Goal: Find contact information: Find contact information

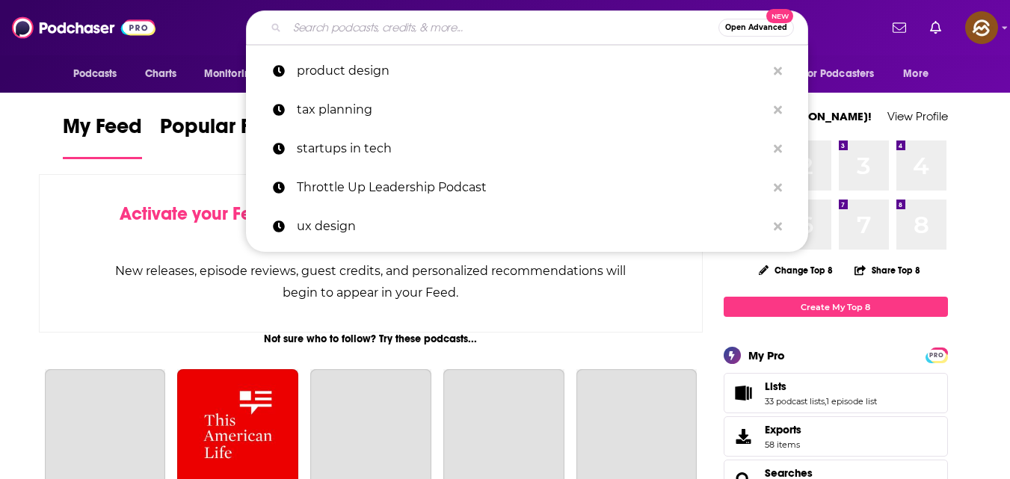
click at [415, 26] on input "Search podcasts, credits, & more..." at bounding box center [503, 28] width 432 height 24
paste input "The Colin and Samir Show"
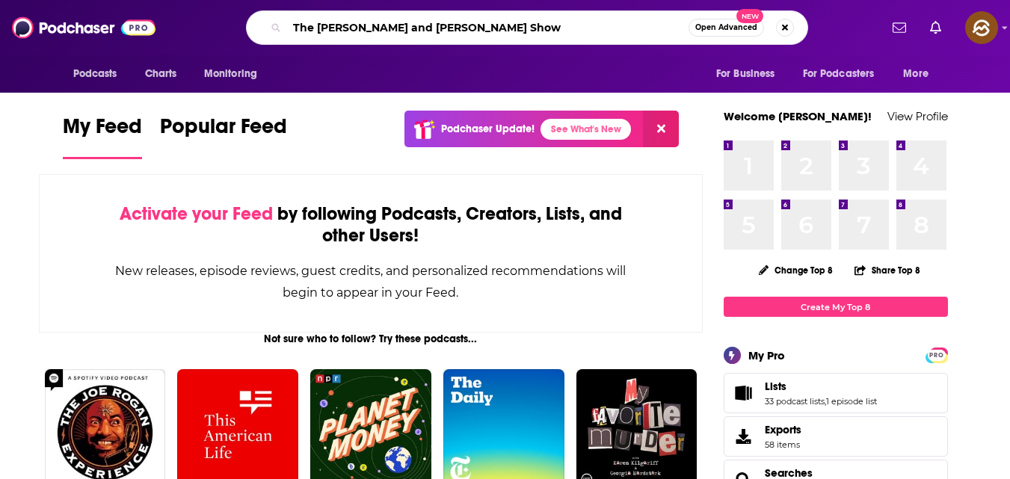
type input "The Colin and Samir Show"
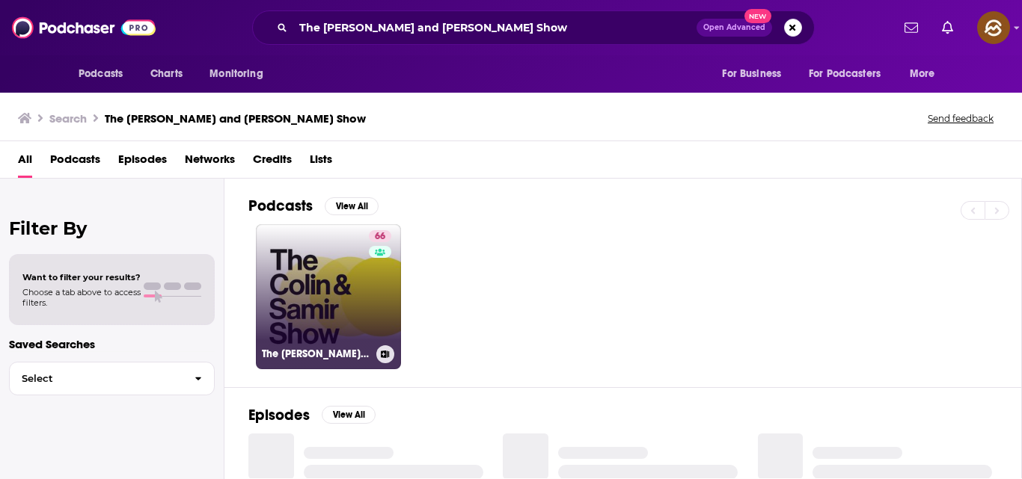
click at [350, 292] on link "66 The Colin and Samir Show" at bounding box center [328, 296] width 145 height 145
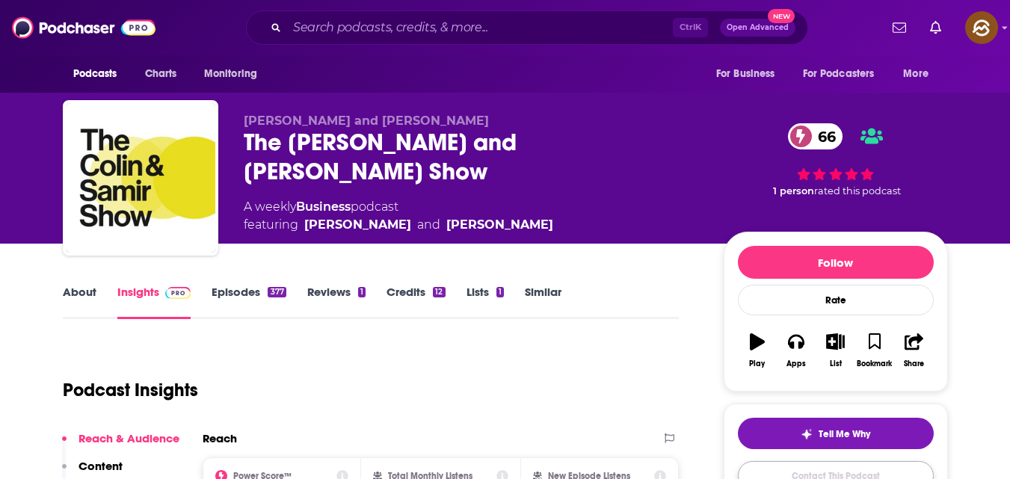
click at [805, 474] on link "Contact This Podcast" at bounding box center [836, 475] width 196 height 29
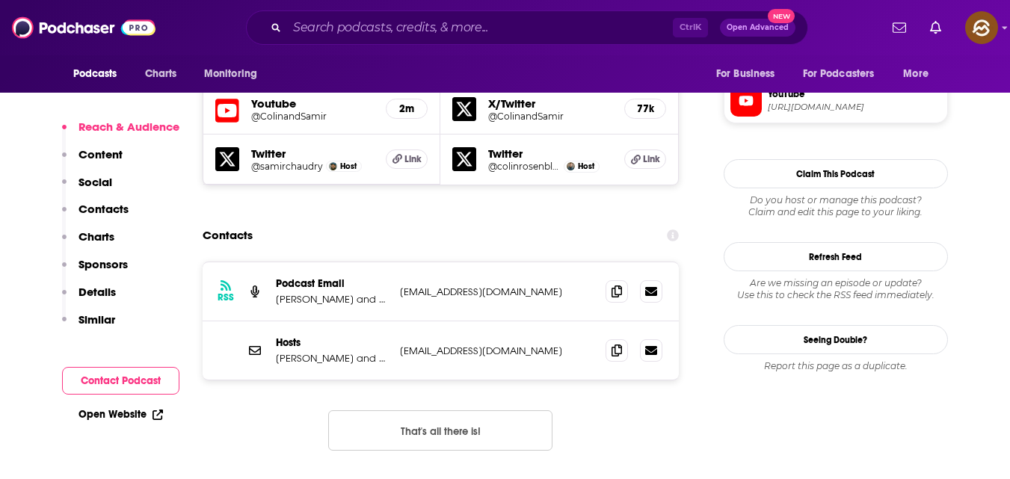
scroll to position [1322, 0]
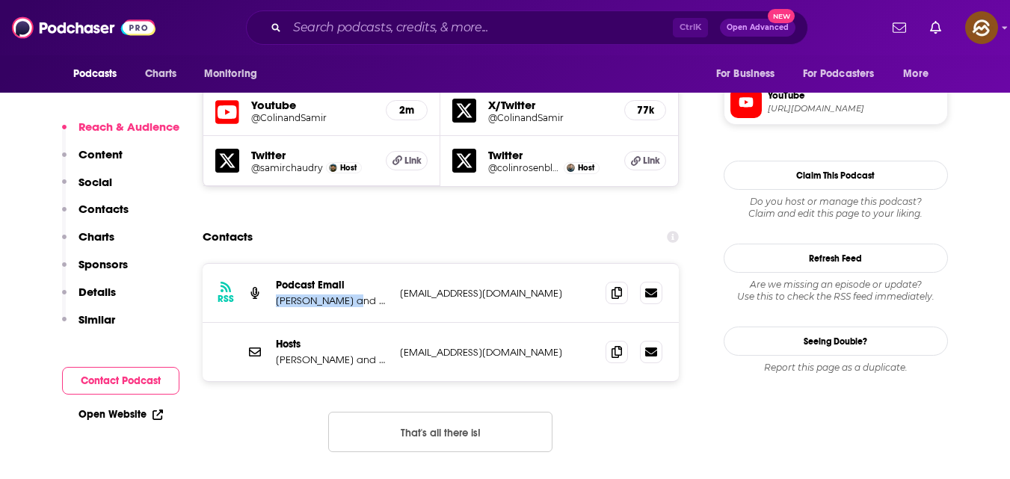
drag, startPoint x: 274, startPoint y: 212, endPoint x: 352, endPoint y: 215, distance: 77.8
click at [352, 264] on div "RSS Podcast Email Colin and Samir samir@publishprojects.com samir@publishprojec…" at bounding box center [441, 293] width 477 height 59
copy p "Colin and Samir"
click at [613, 286] on icon at bounding box center [617, 292] width 10 height 12
click at [613, 346] on icon at bounding box center [617, 352] width 10 height 12
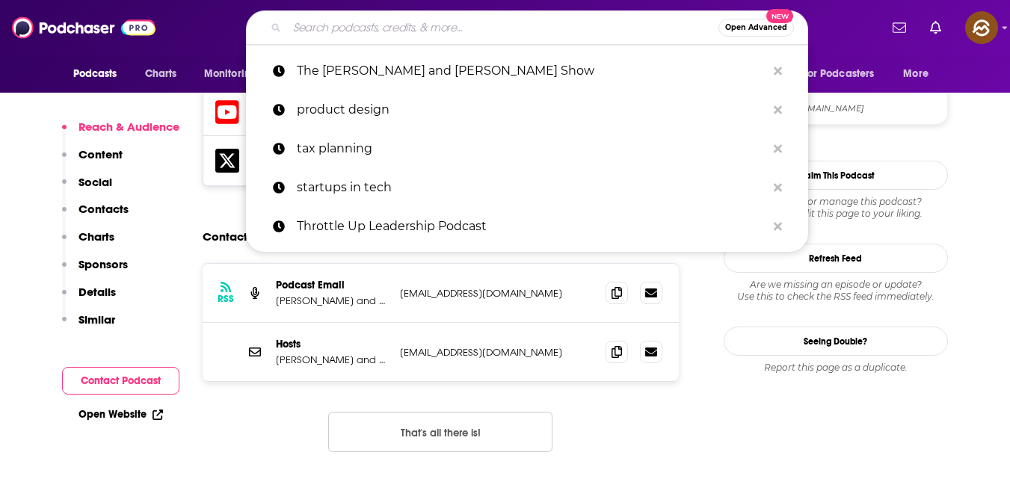
click at [356, 22] on input "Search podcasts, credits, & more..." at bounding box center [503, 28] width 432 height 24
paste input "The Soul of Enterprise"
type input "The Soul of Enterprise"
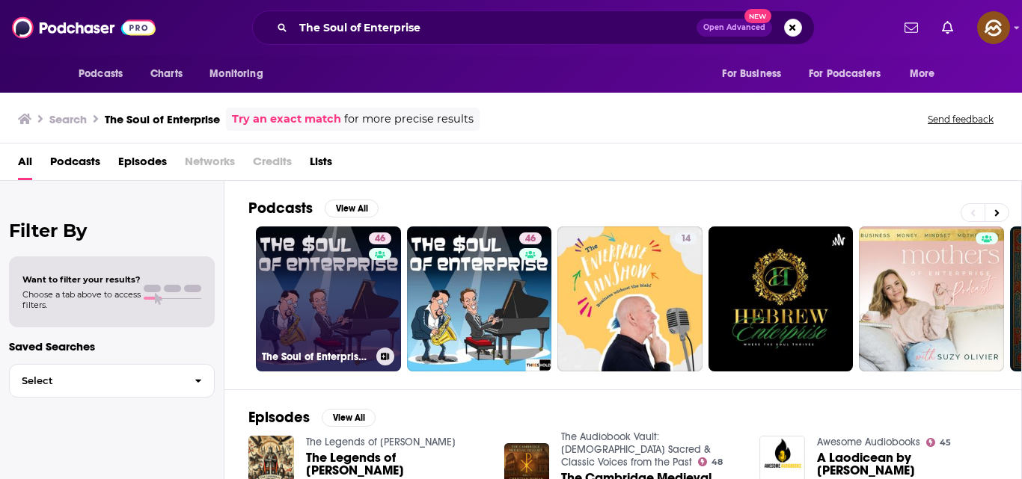
click at [323, 333] on link "46 The Soul of Enterprise: Business in the Knowledge Economy" at bounding box center [328, 299] width 145 height 145
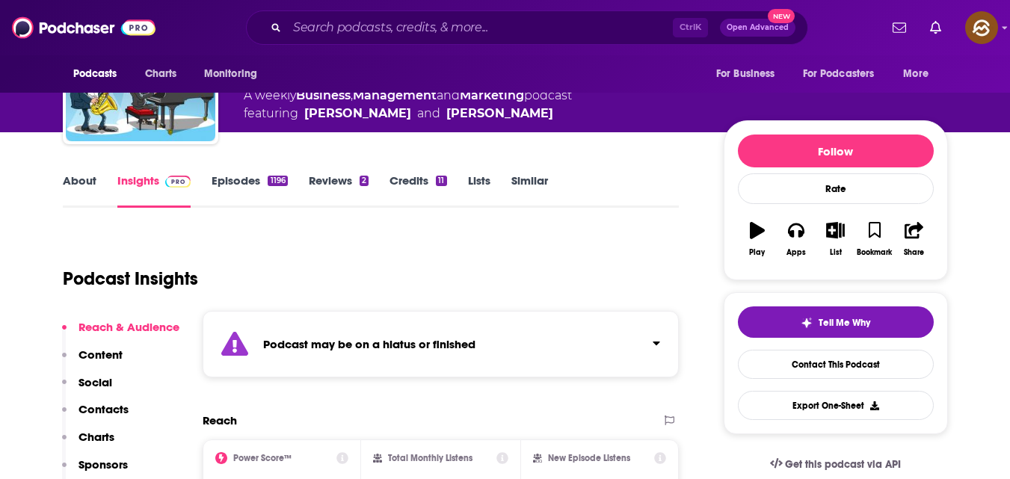
scroll to position [112, 0]
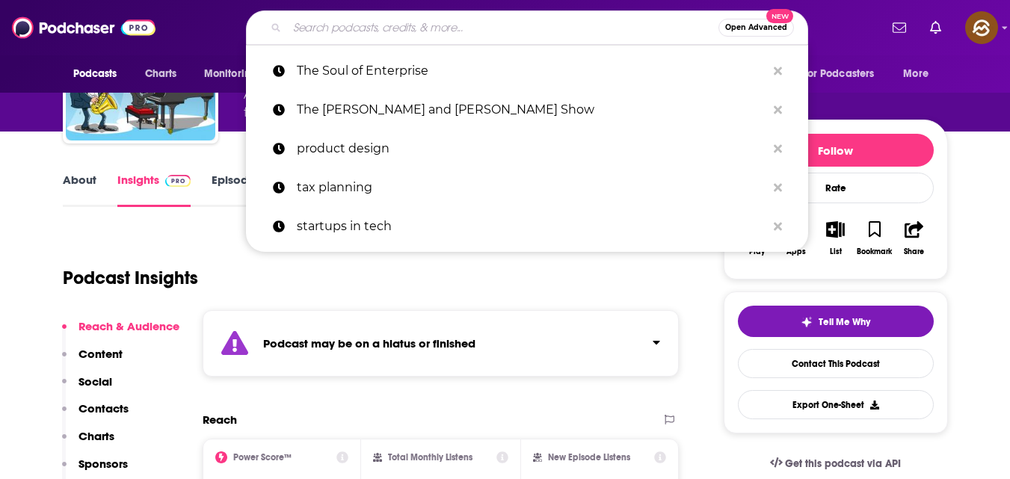
click at [396, 25] on input "Search podcasts, credits, & more..." at bounding box center [503, 28] width 432 height 24
paste input "https://podcasts.apple.com/us/podcast/the-deduction/id1533447022"
type input "https://podcasts.apple.com/us/podcast/the-deduction/id1533447022"
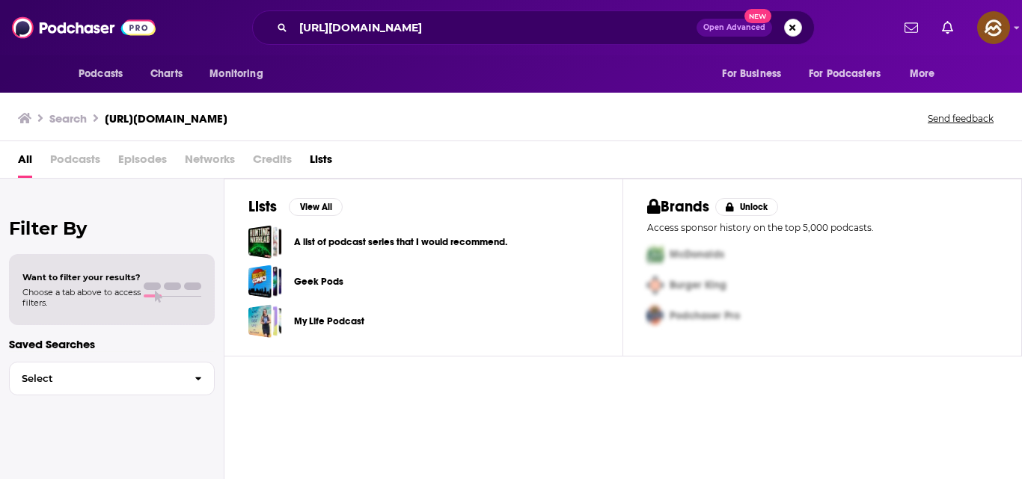
click at [793, 25] on button "Search podcasts, credits, & more..." at bounding box center [793, 28] width 18 height 18
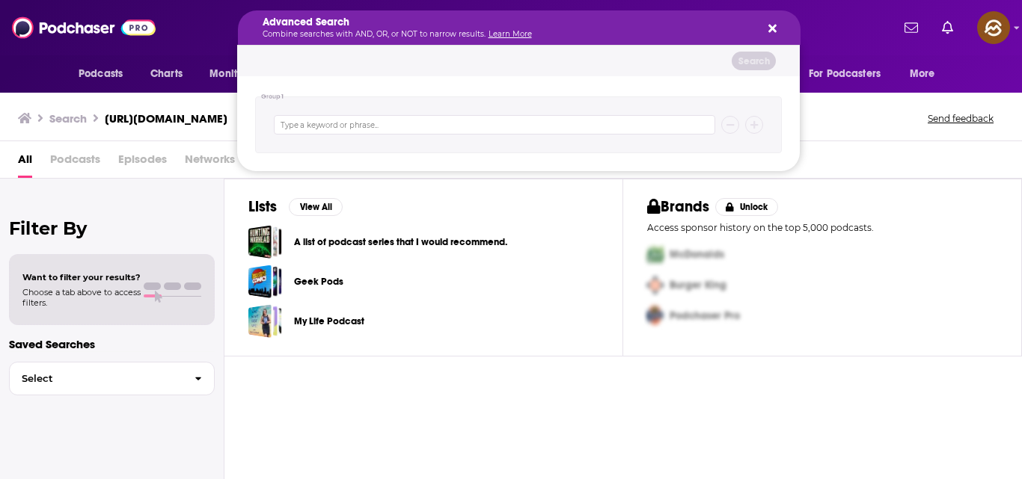
click at [773, 28] on icon "Search podcasts, credits, & more..." at bounding box center [772, 29] width 8 height 8
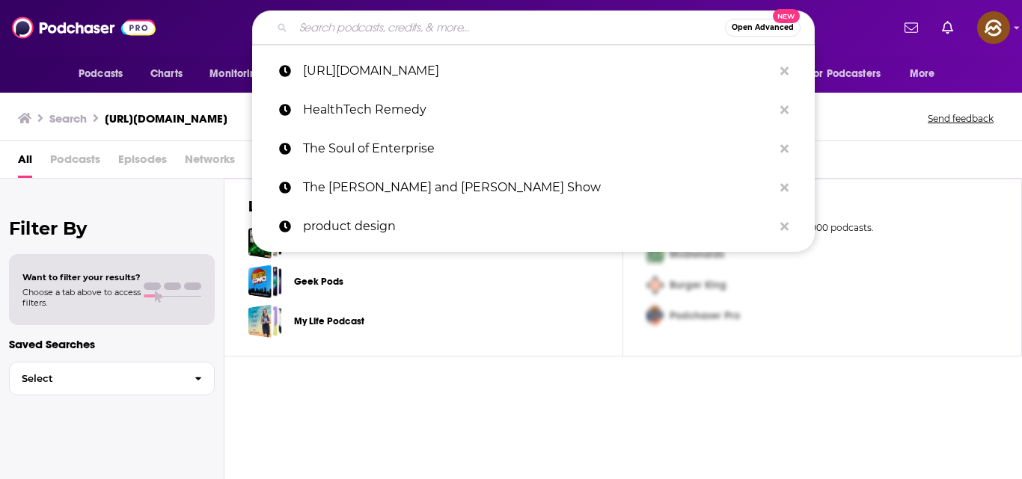
click at [559, 25] on input "Search podcasts, credits, & more..." at bounding box center [509, 28] width 432 height 24
paste input "The Deduction Podcast by Tax Foundation"
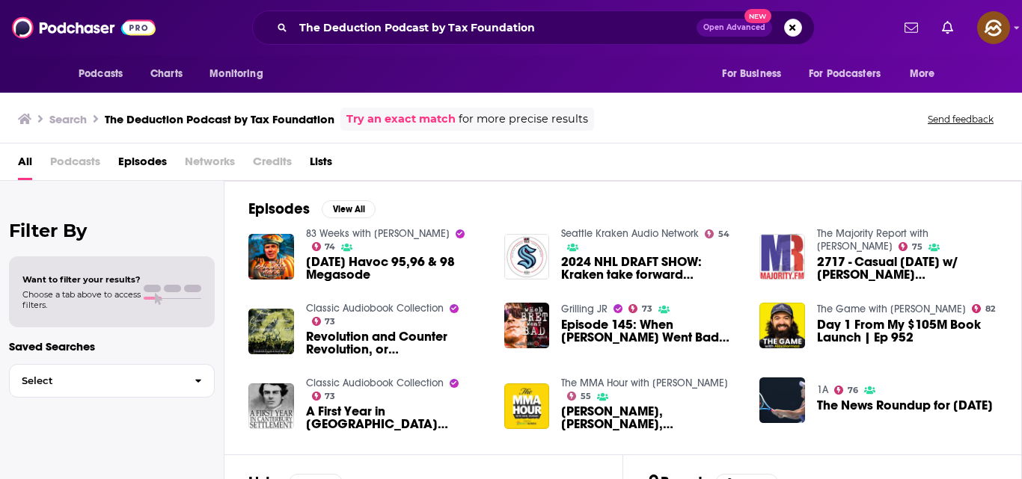
scroll to position [152, 0]
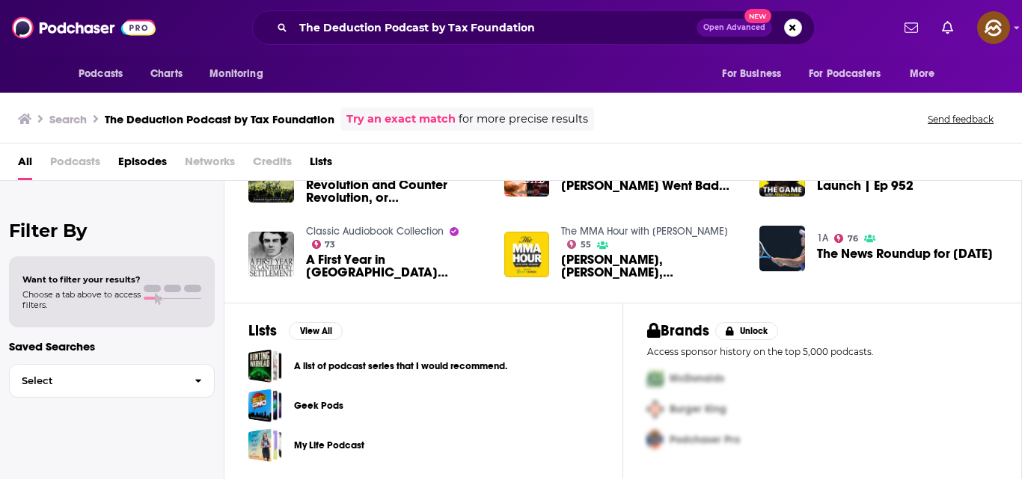
click at [58, 160] on span "Podcasts" at bounding box center [75, 165] width 50 height 31
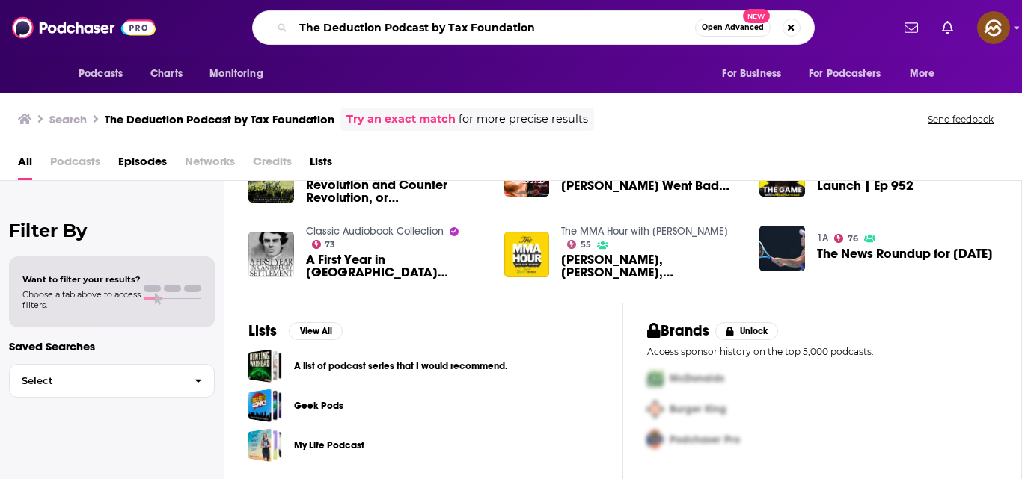
click at [540, 22] on input "The Deduction Podcast by Tax Foundation" at bounding box center [494, 28] width 402 height 24
type input "The Deduction Podcast"
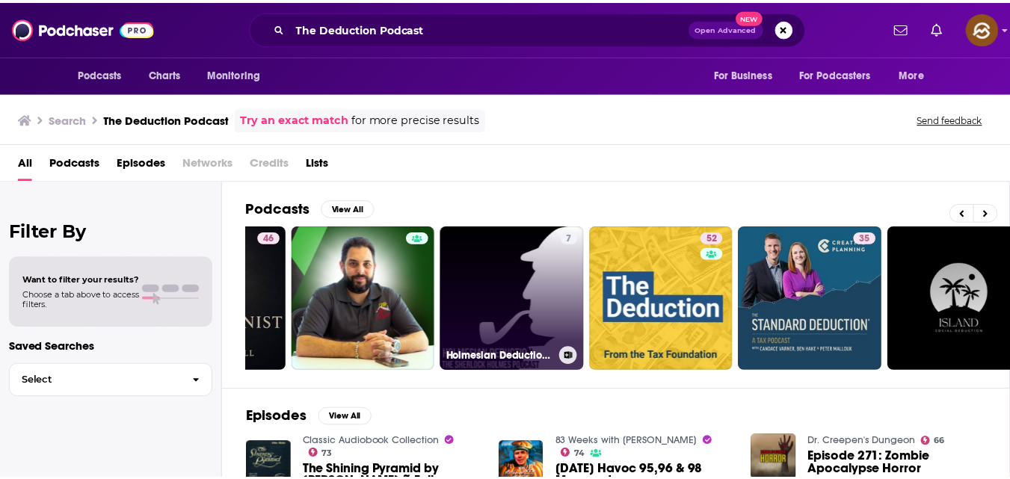
scroll to position [0, 113]
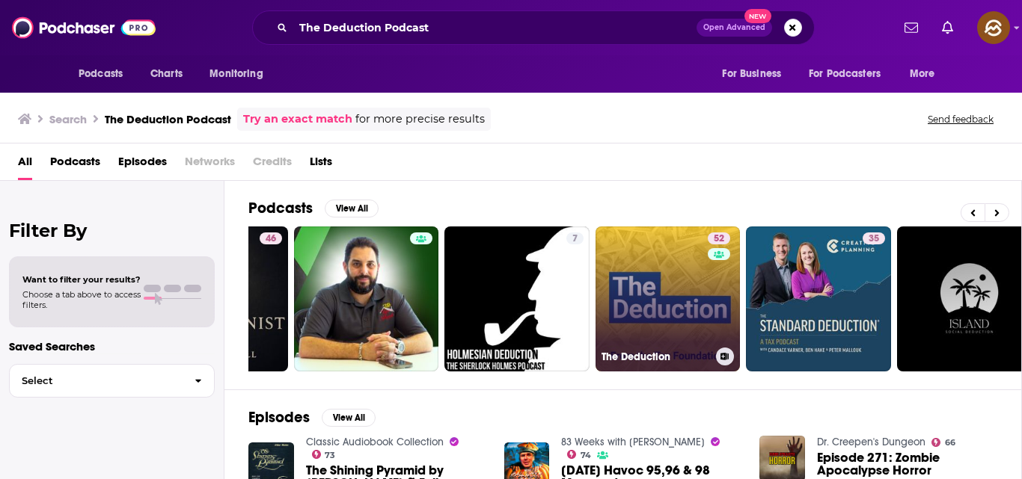
click at [668, 328] on link "52 The Deduction" at bounding box center [667, 299] width 145 height 145
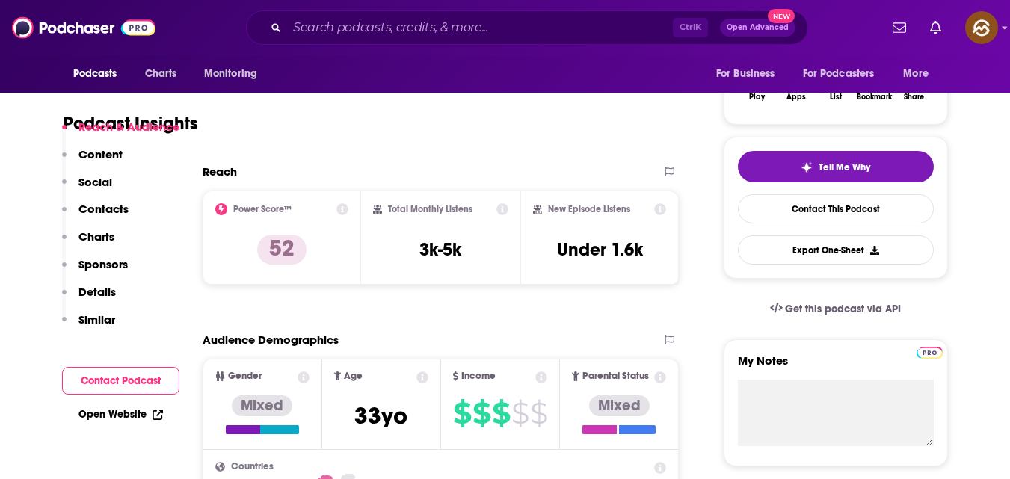
scroll to position [483, 0]
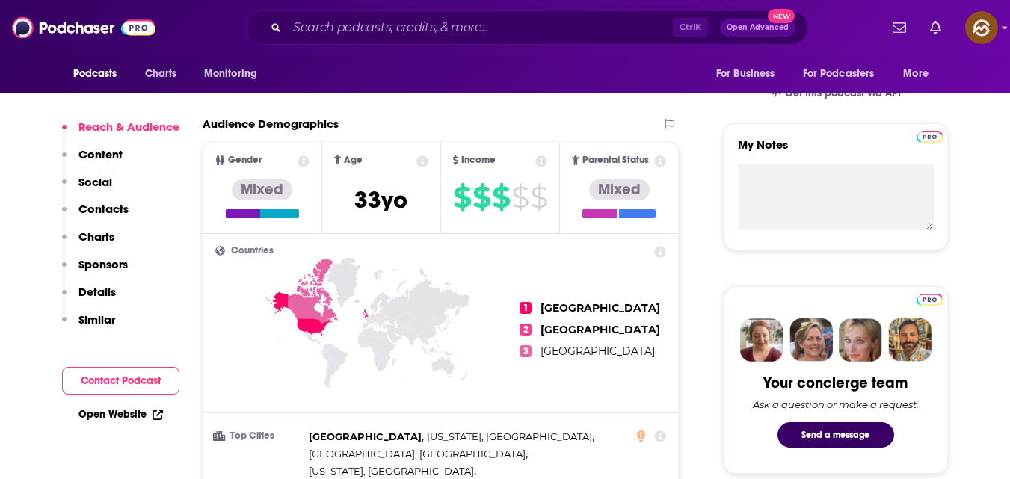
click at [122, 207] on p "Contacts" at bounding box center [104, 209] width 50 height 14
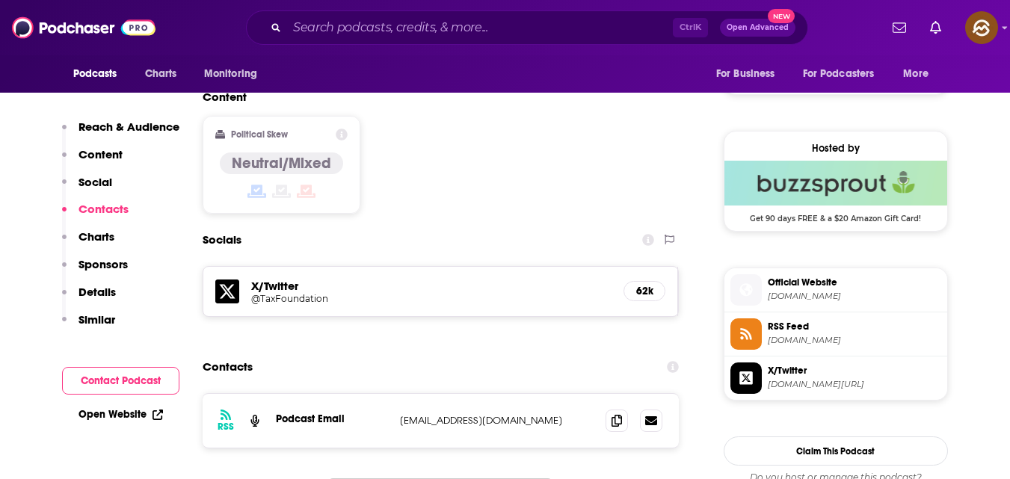
scroll to position [1262, 0]
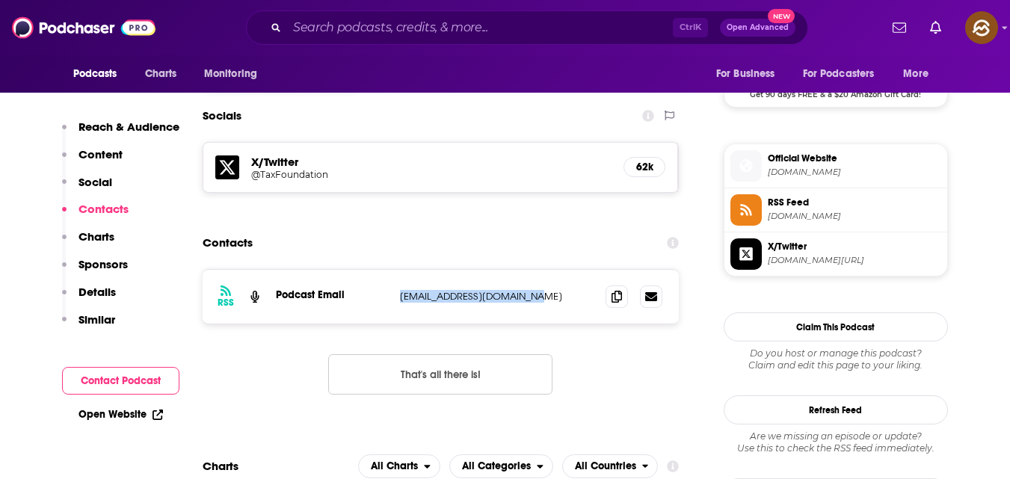
drag, startPoint x: 401, startPoint y: 233, endPoint x: 563, endPoint y: 240, distance: 162.4
click at [563, 270] on div "RSS Podcast Email podcast@taxfoundation.org podcast@taxfoundation.org" at bounding box center [441, 297] width 477 height 54
copy p "podcast@taxfoundation.org"
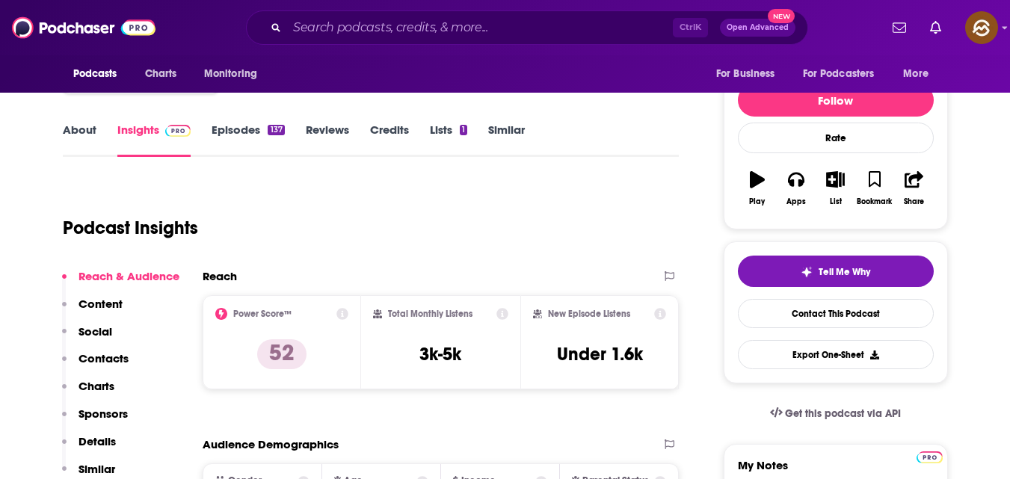
scroll to position [163, 0]
click at [331, 137] on link "Reviews" at bounding box center [327, 139] width 43 height 34
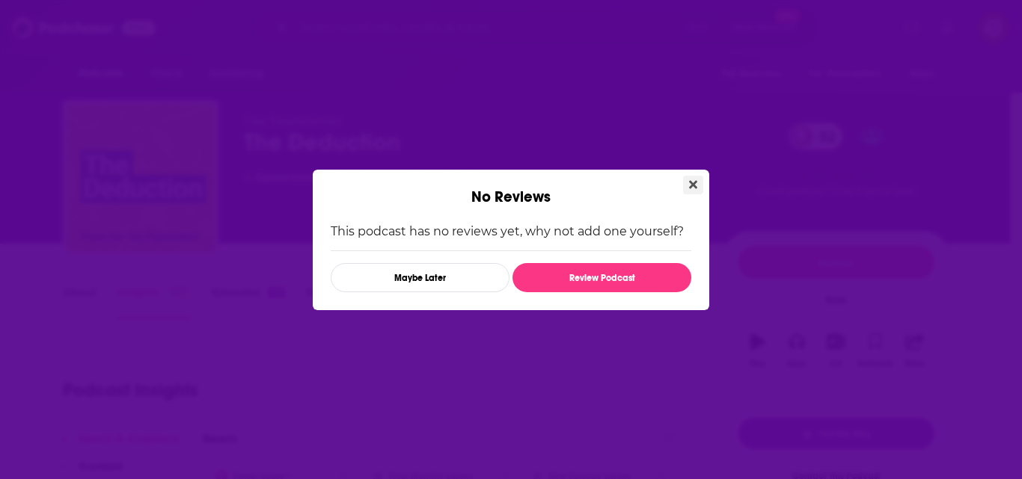
click at [687, 182] on button "Close" at bounding box center [693, 185] width 20 height 19
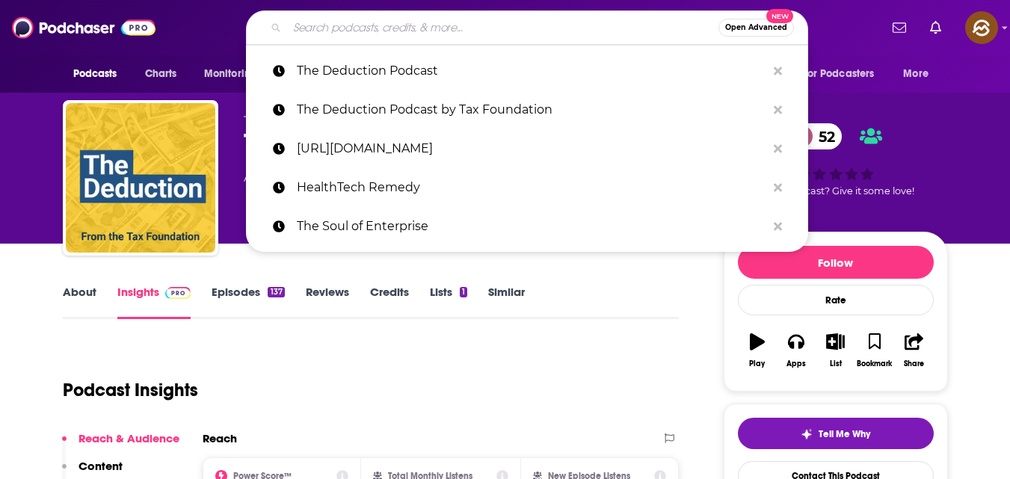
click at [398, 26] on input "Search podcasts, credits, & more..." at bounding box center [503, 28] width 432 height 24
paste input "https://podcasts.apple.com/us/podcast/the-soul-of-enterprise-business-in/id8938…"
type input "https://podcasts.apple.com/us/podcast/the-soul-of-enterprise-business-in/id8938…"
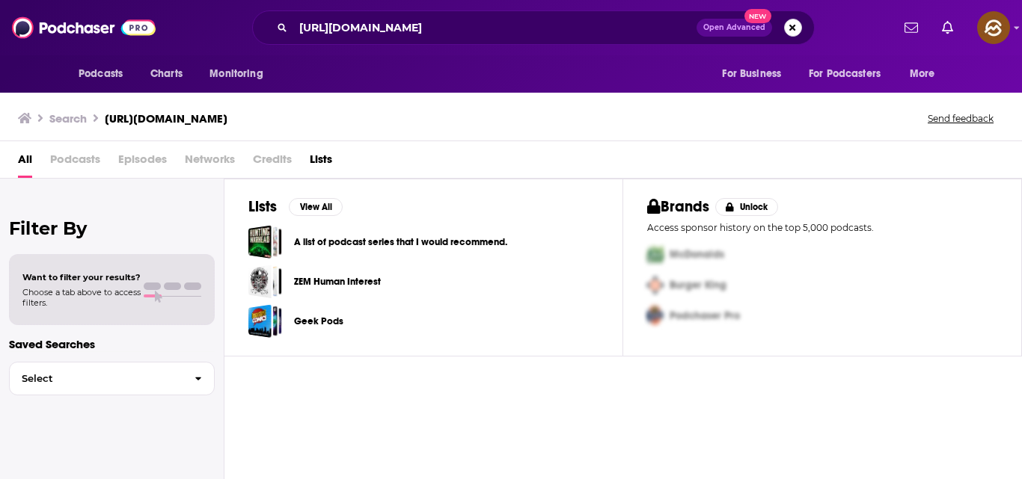
click at [801, 28] on button "Search podcasts, credits, & more..." at bounding box center [793, 28] width 18 height 18
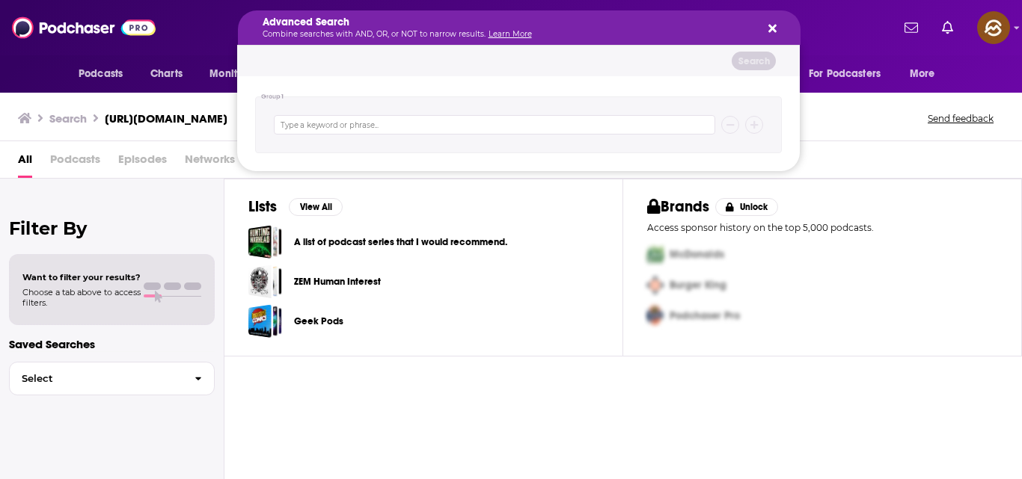
click at [768, 25] on icon "Search podcasts, credits, & more..." at bounding box center [772, 29] width 8 height 8
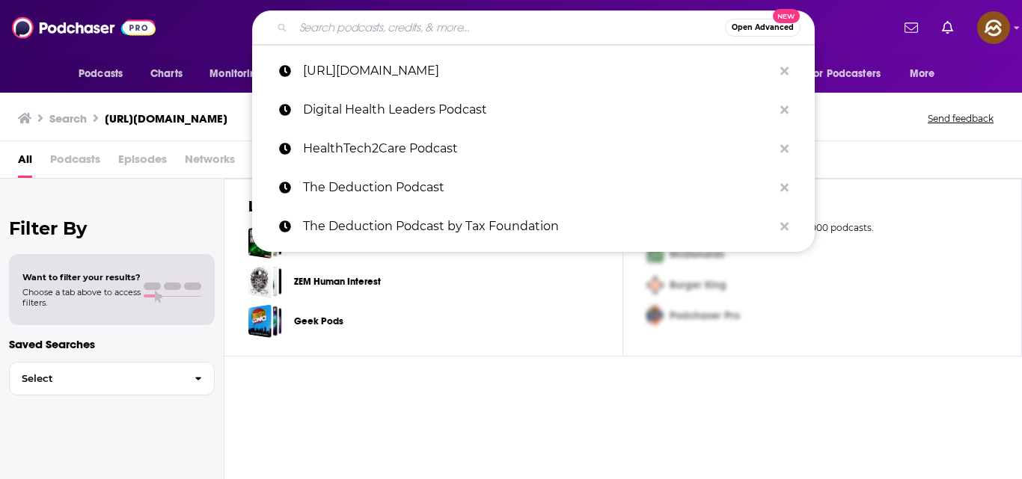
click at [506, 30] on input "Search podcasts, credits, & more..." at bounding box center [509, 28] width 432 height 24
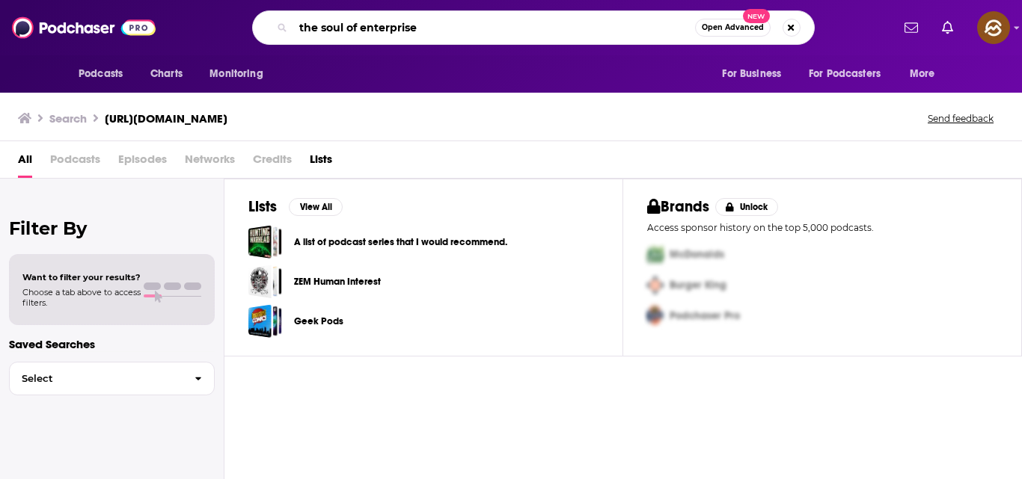
type input "the soul of enterprise"
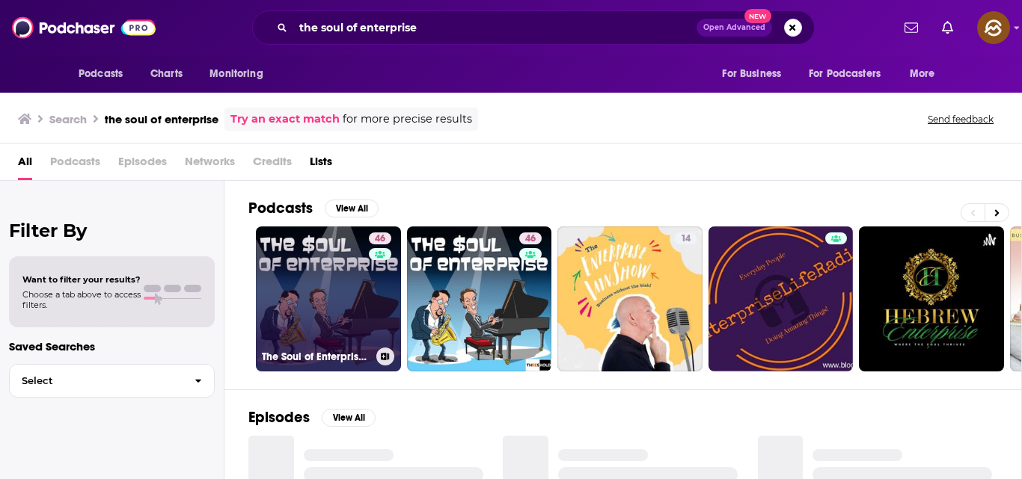
click at [331, 307] on link "46 The Soul of Enterprise: Business in the Knowledge Economy" at bounding box center [328, 299] width 145 height 145
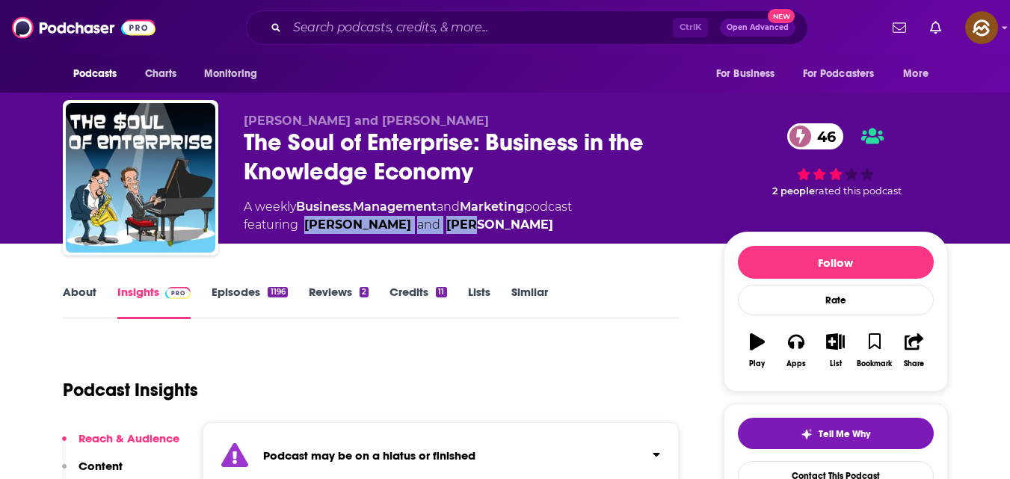
drag, startPoint x: 307, startPoint y: 222, endPoint x: 434, endPoint y: 221, distance: 126.4
click at [434, 221] on span "featuring Ron Baker and Ed Kless" at bounding box center [408, 225] width 328 height 18
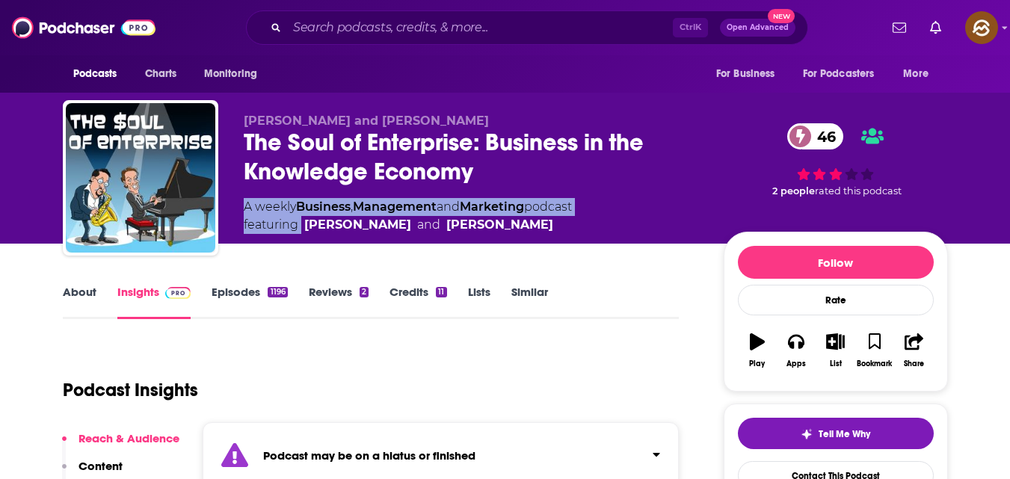
copy div "A weekly Business , Management and Marketing podcast featuring"
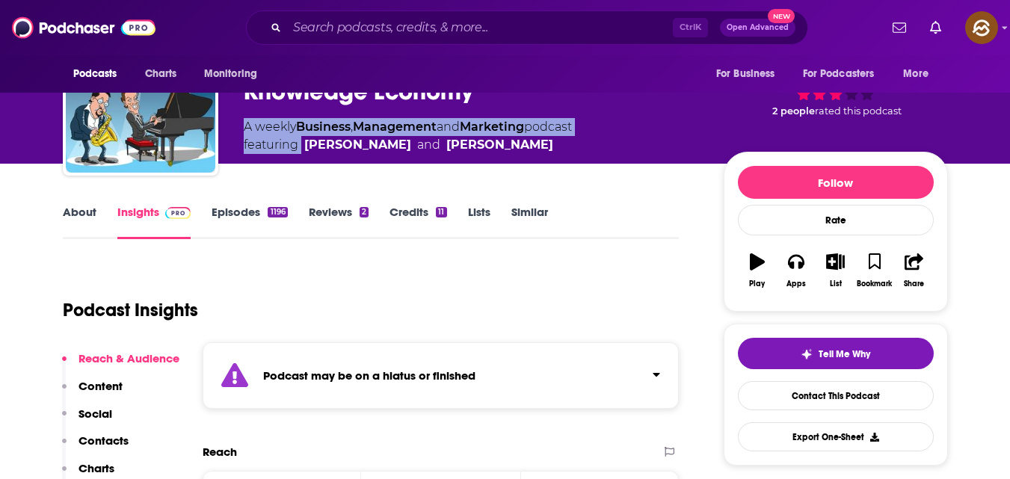
scroll to position [81, 0]
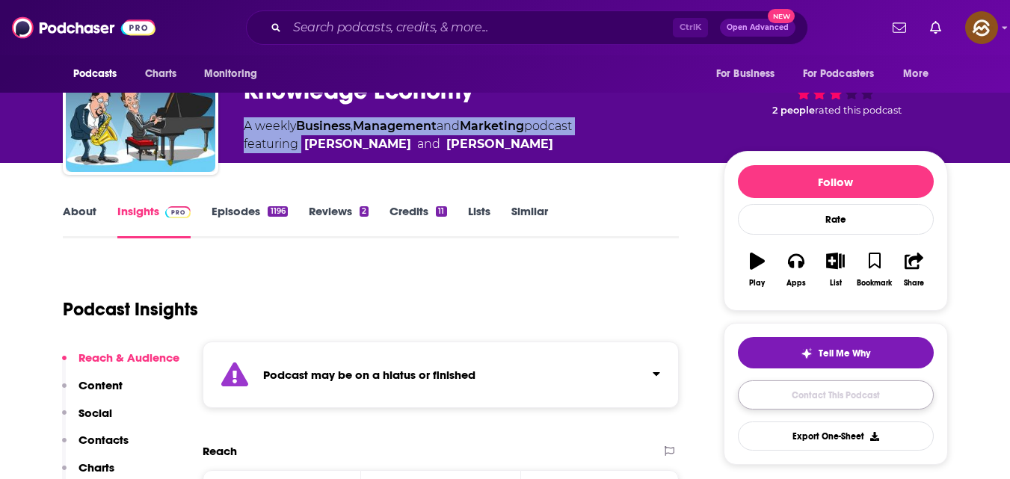
click at [793, 404] on link "Contact This Podcast" at bounding box center [836, 395] width 196 height 29
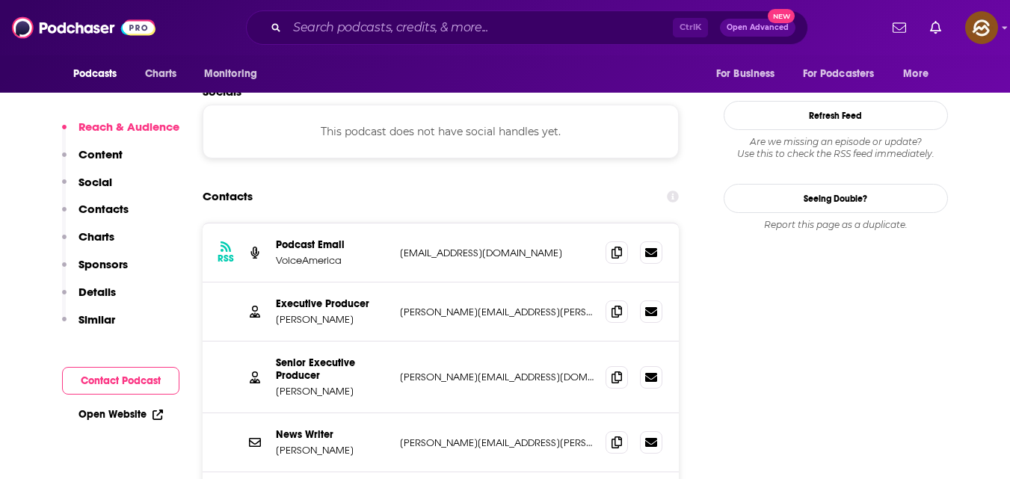
scroll to position [1375, 0]
click at [619, 306] on icon at bounding box center [617, 312] width 10 height 12
click at [621, 366] on span at bounding box center [617, 377] width 22 height 22
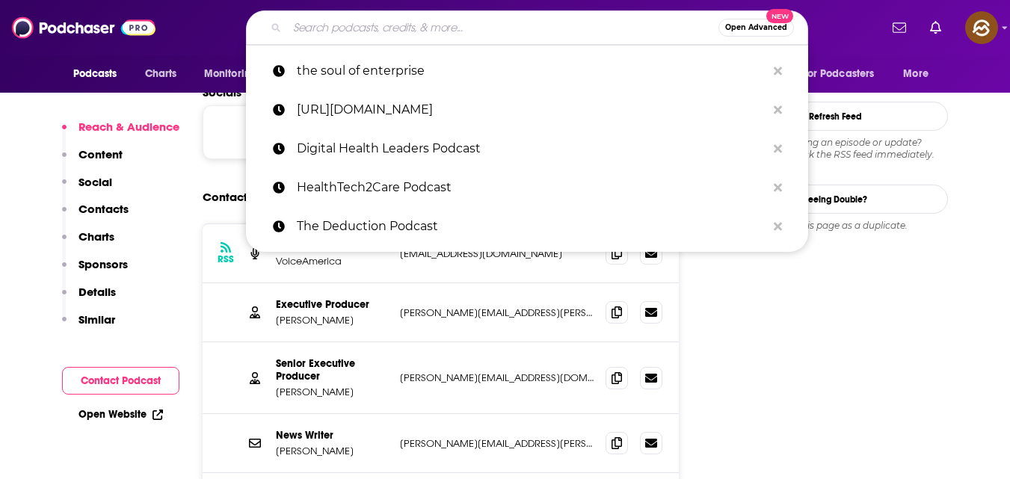
click at [396, 31] on input "Search podcasts, credits, & more..." at bounding box center [503, 28] width 432 height 24
type input "v"
paste input "Tax News & Views Podcast by Deloitte"
type input "Tax News & Views Podcast by Deloitte"
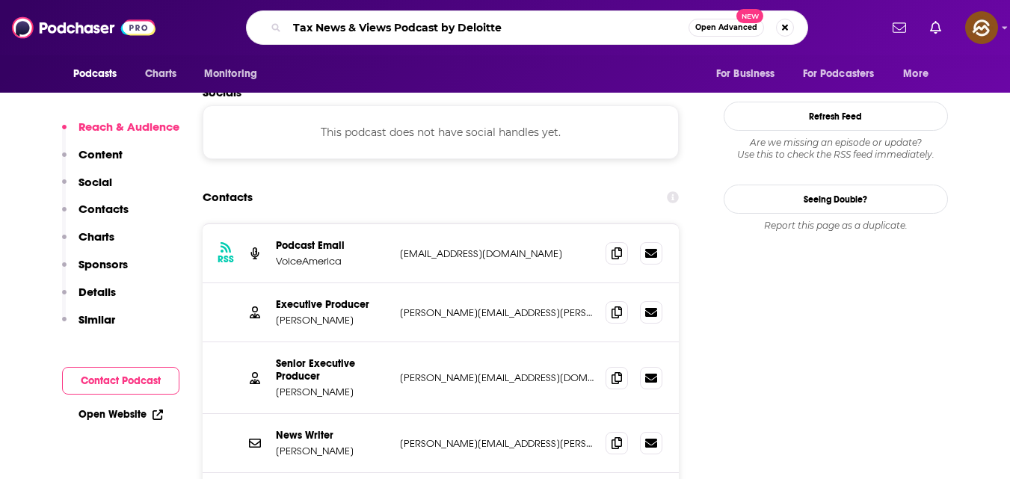
click at [396, 31] on input "Tax News & Views Podcast by Deloitte" at bounding box center [488, 28] width 402 height 24
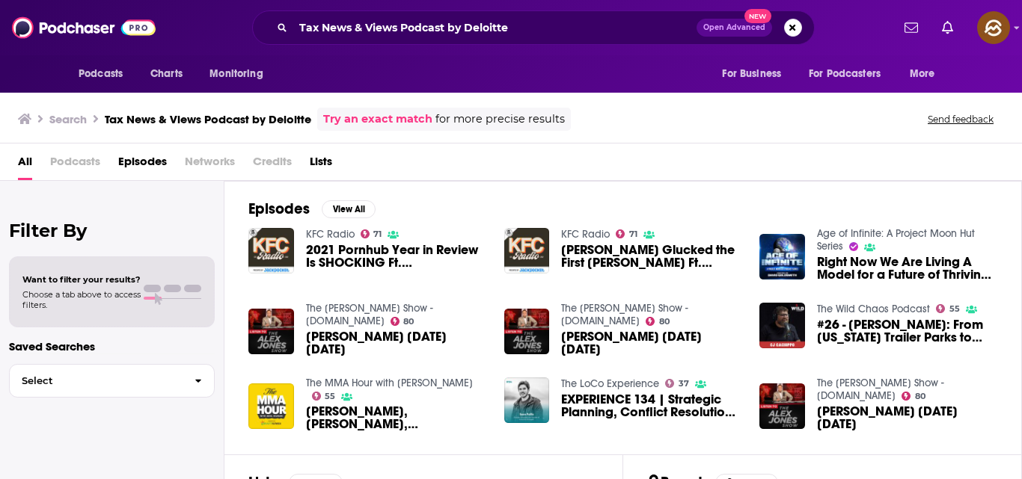
click at [98, 161] on span "Podcasts" at bounding box center [75, 165] width 50 height 31
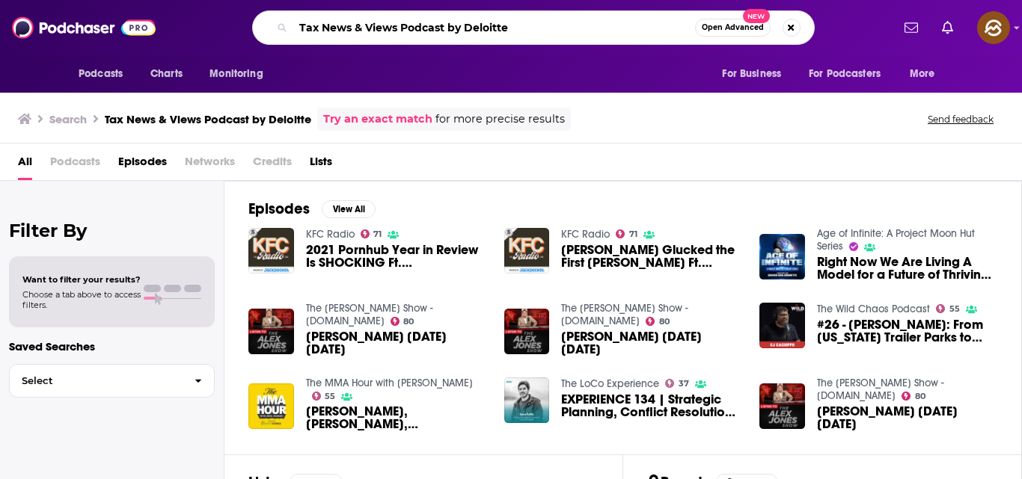
click at [509, 22] on input "Tax News & Views Podcast by Deloitte" at bounding box center [494, 28] width 402 height 24
type input "Tax News & Views Podcast"
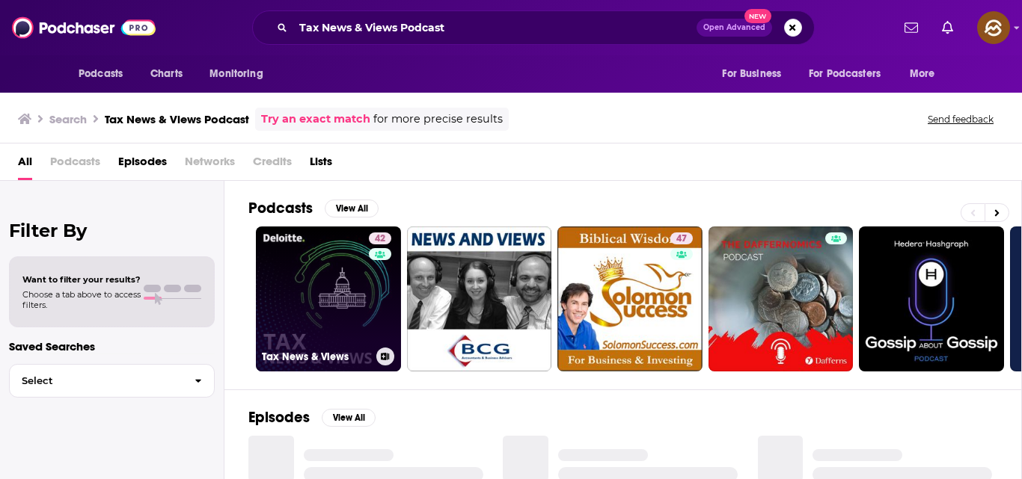
click at [300, 329] on link "42 Tax News & Views" at bounding box center [328, 299] width 145 height 145
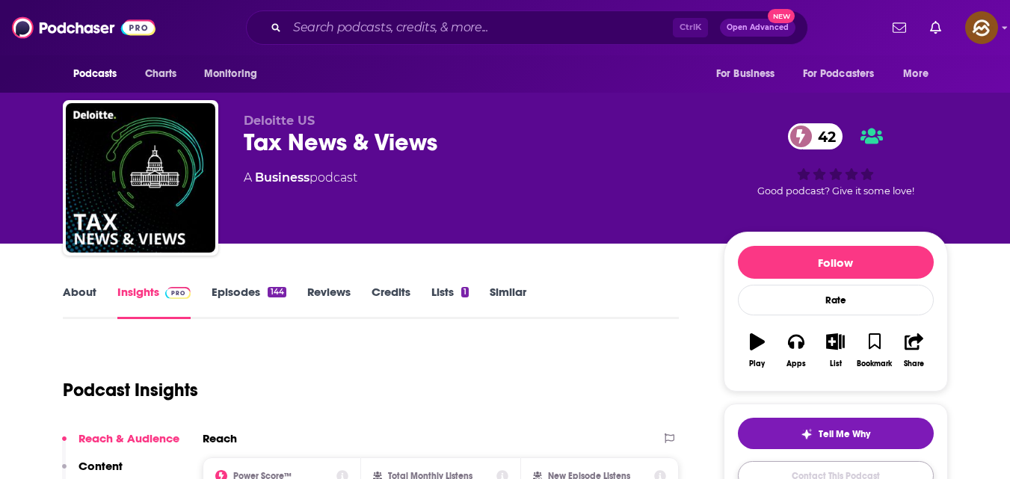
click at [825, 467] on link "Contact This Podcast" at bounding box center [836, 475] width 196 height 29
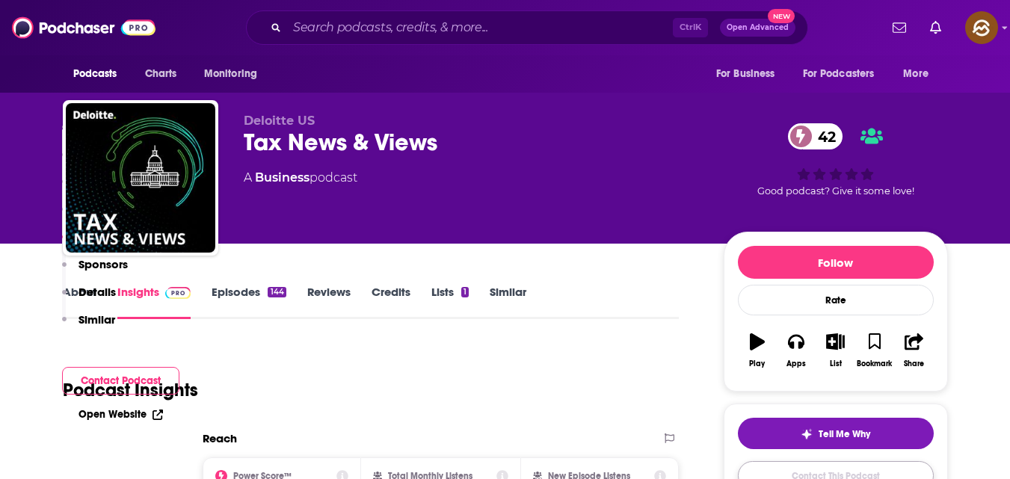
scroll to position [1411, 0]
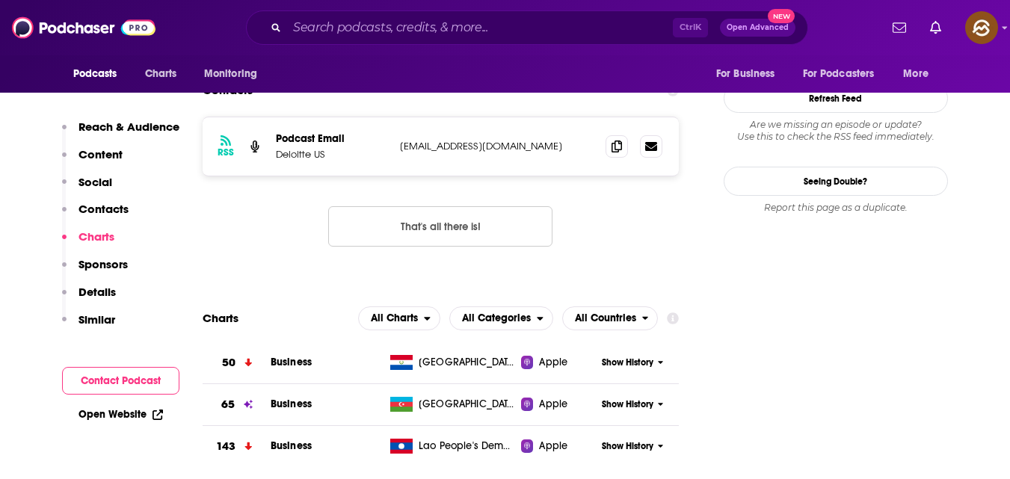
click at [116, 206] on p "Contacts" at bounding box center [104, 209] width 50 height 14
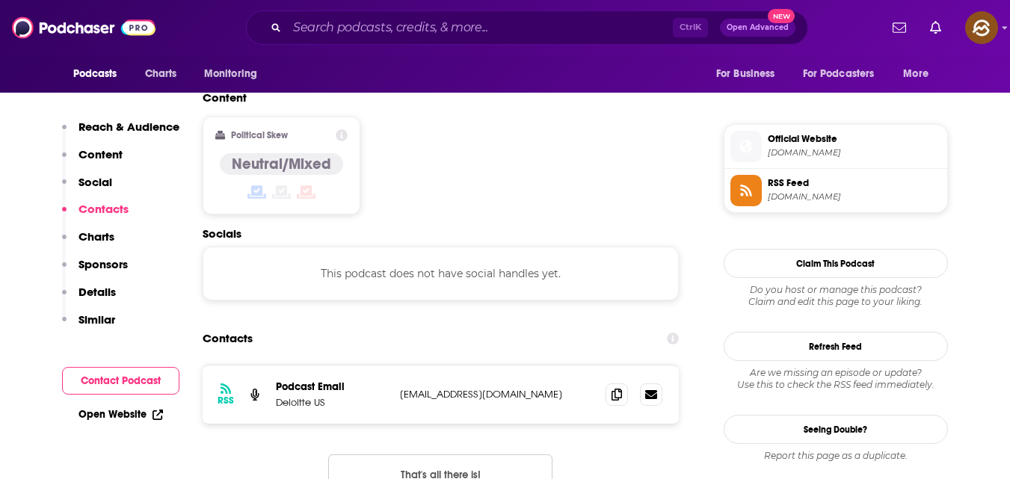
scroll to position [1161, 0]
click at [621, 390] on icon at bounding box center [617, 396] width 10 height 12
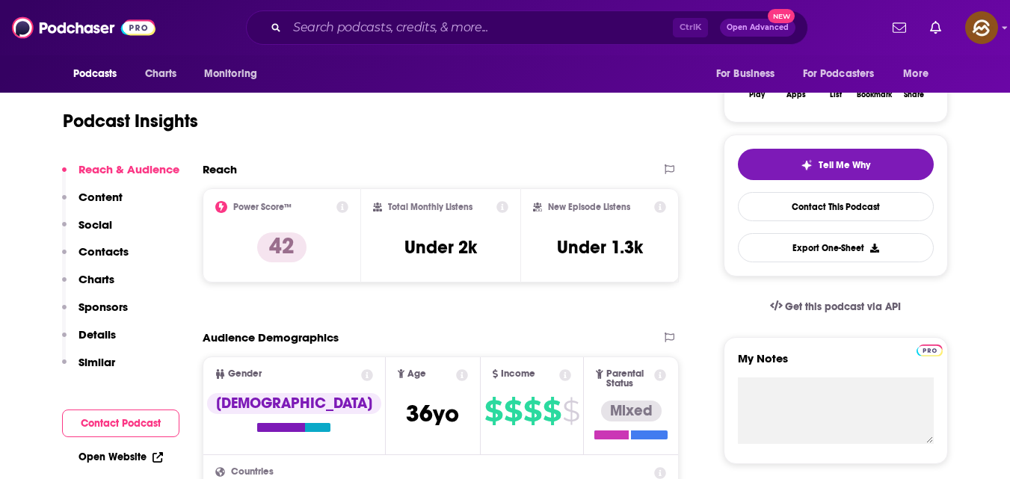
scroll to position [0, 0]
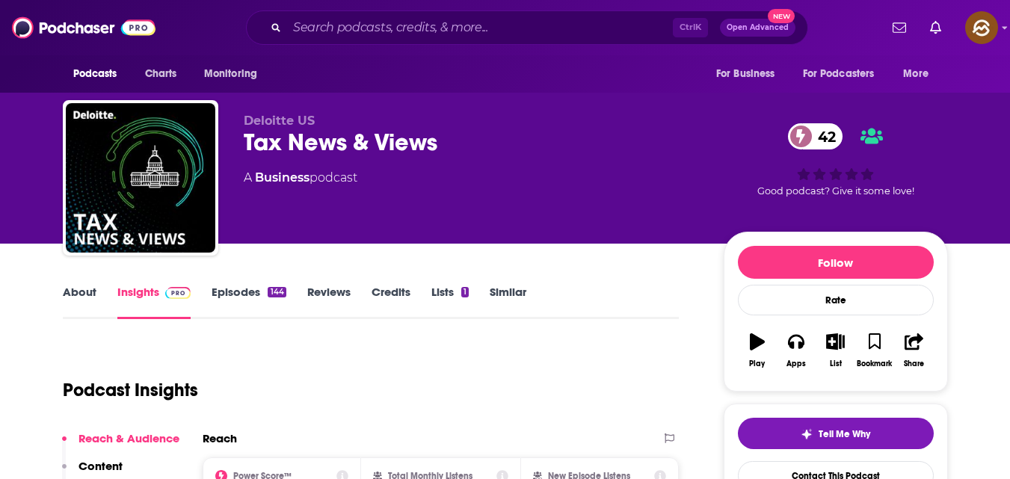
click at [324, 299] on link "Reviews" at bounding box center [328, 302] width 43 height 34
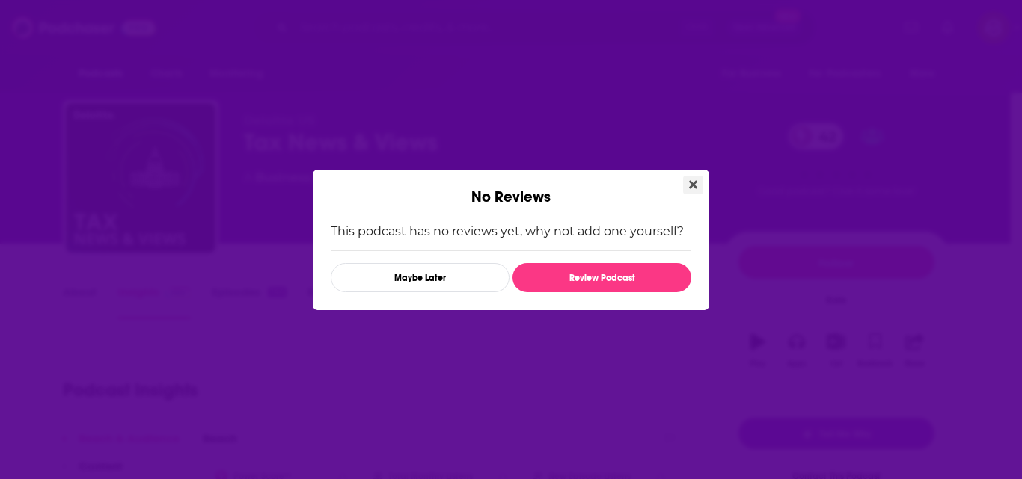
click at [697, 186] on button "Close" at bounding box center [693, 185] width 20 height 19
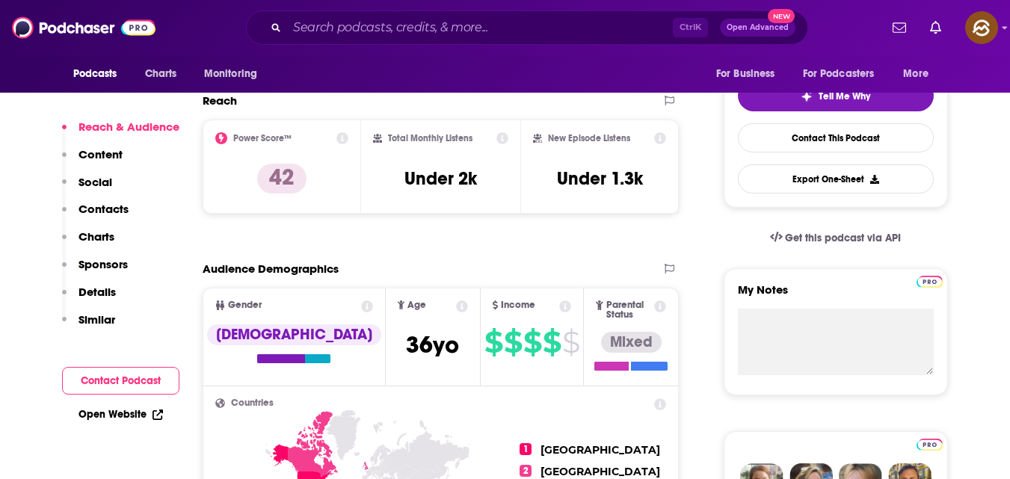
scroll to position [339, 0]
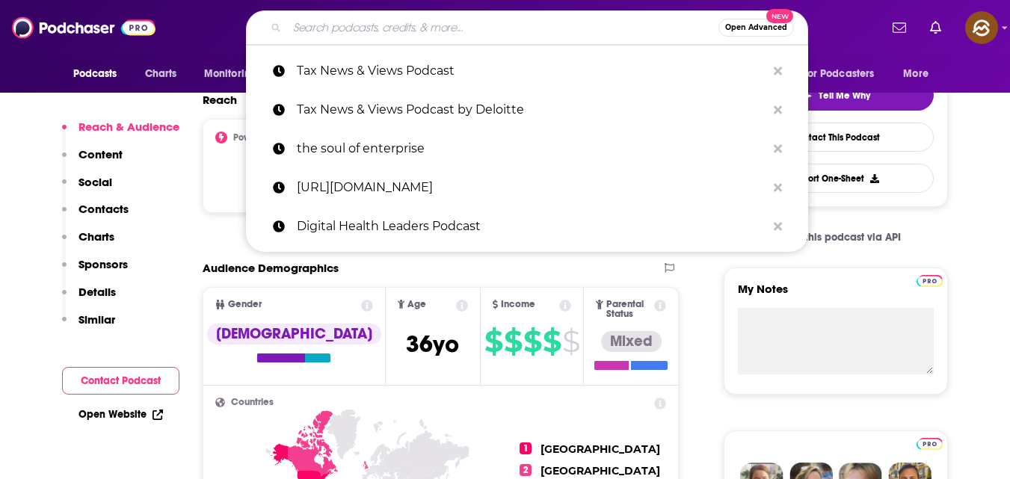
click at [321, 21] on input "Search podcasts, credits, & more..." at bounding box center [503, 28] width 432 height 24
paste input "Tax Notes Talk Podcast"
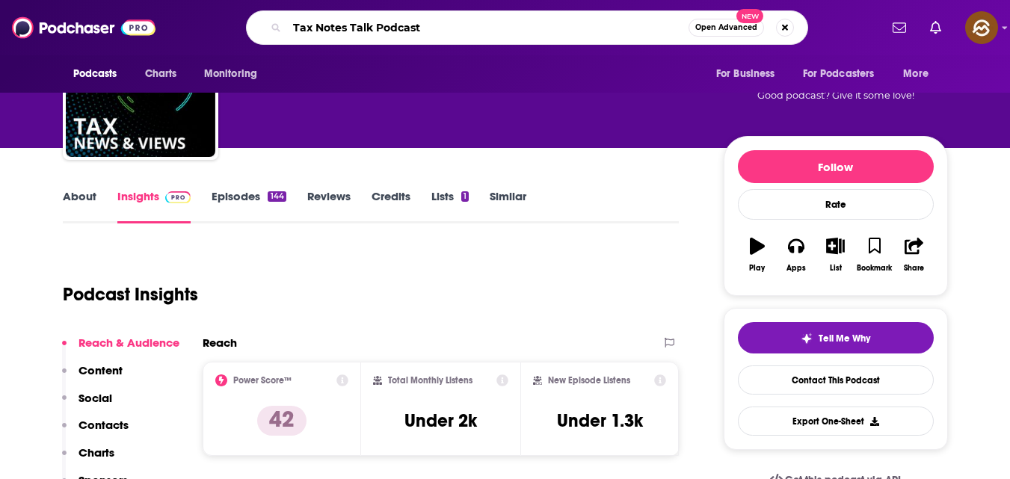
scroll to position [95, 0]
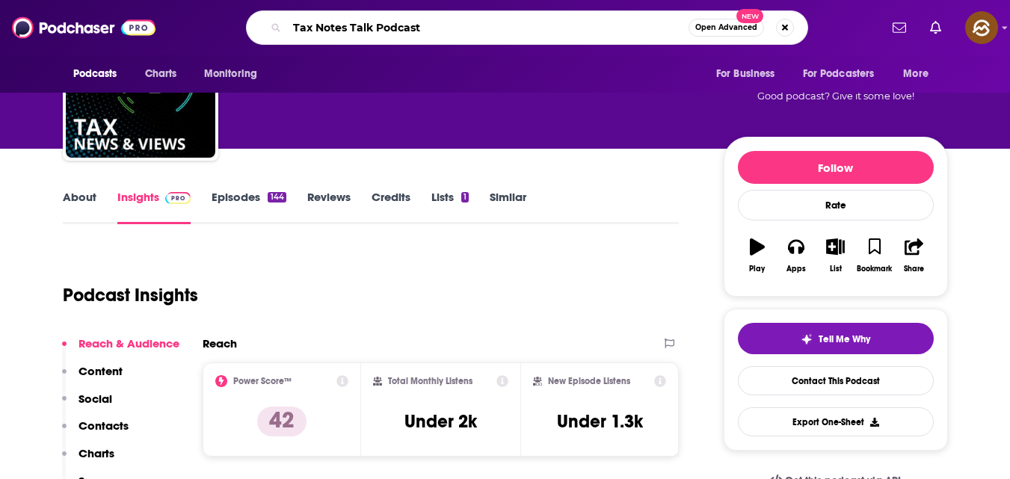
type input "Tax Notes Talk Podcast"
click at [274, 198] on div "144" at bounding box center [277, 197] width 18 height 10
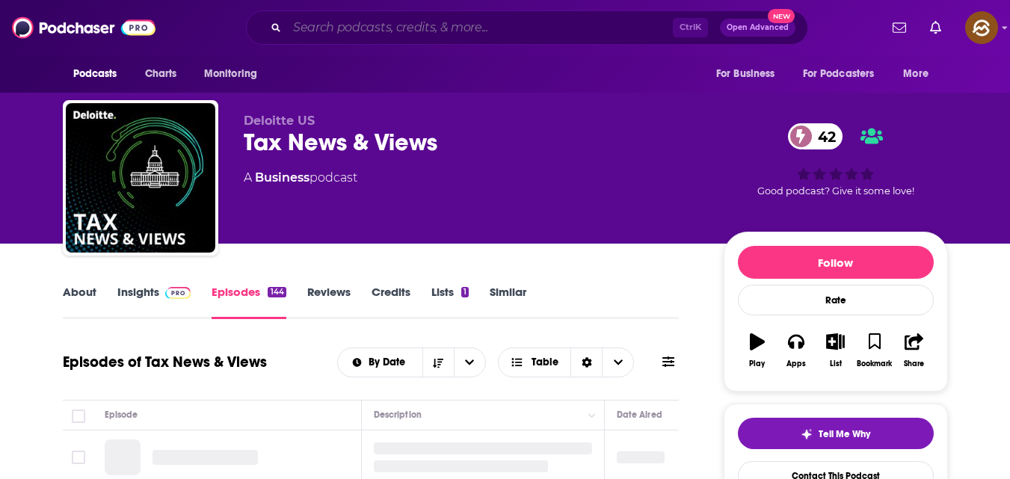
click at [426, 31] on input "Search podcasts, credits, & more..." at bounding box center [480, 28] width 386 height 24
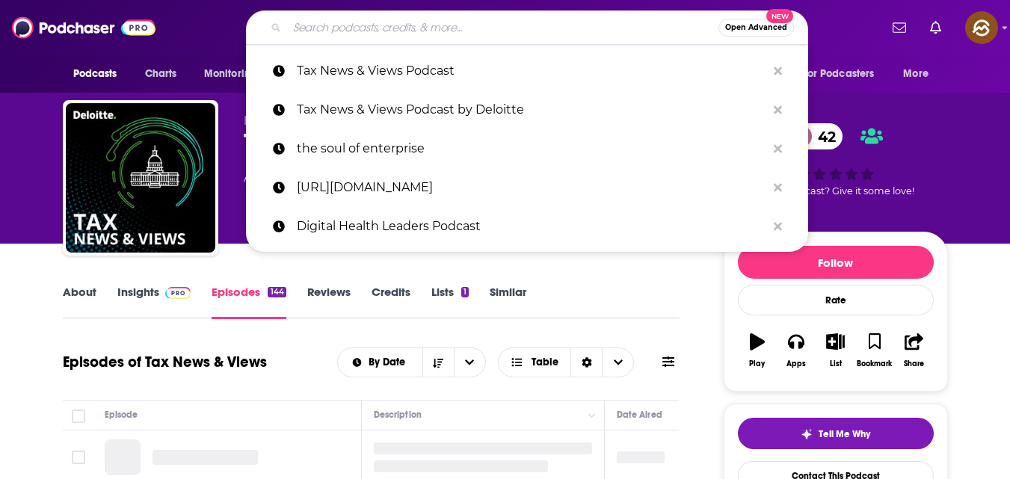
paste input "Tax Notes Talk Podcast"
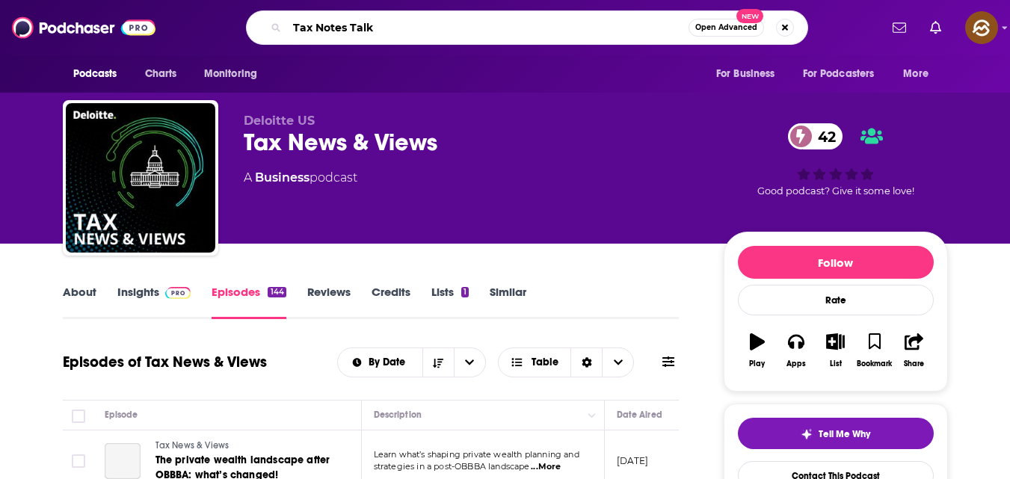
type input "Tax Notes Talk"
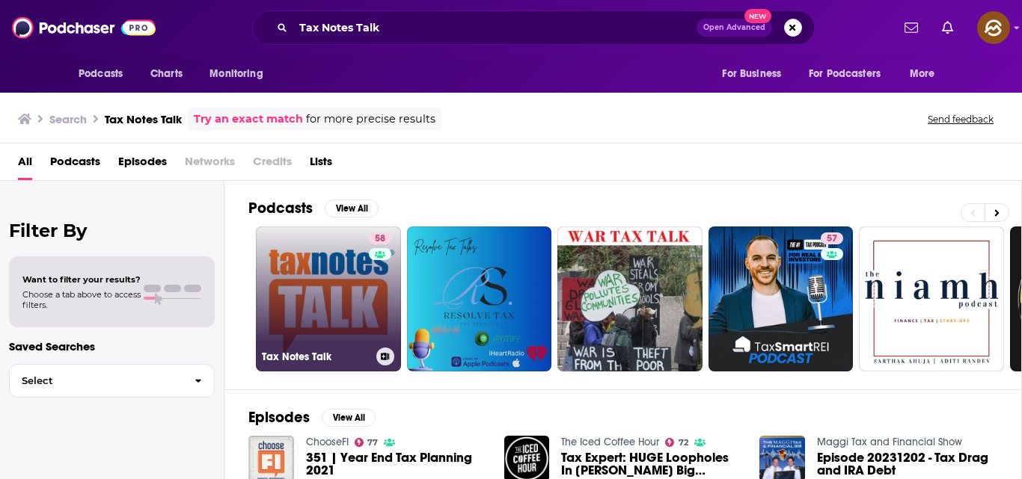
click at [320, 291] on link "58 Tax Notes Talk" at bounding box center [328, 299] width 145 height 145
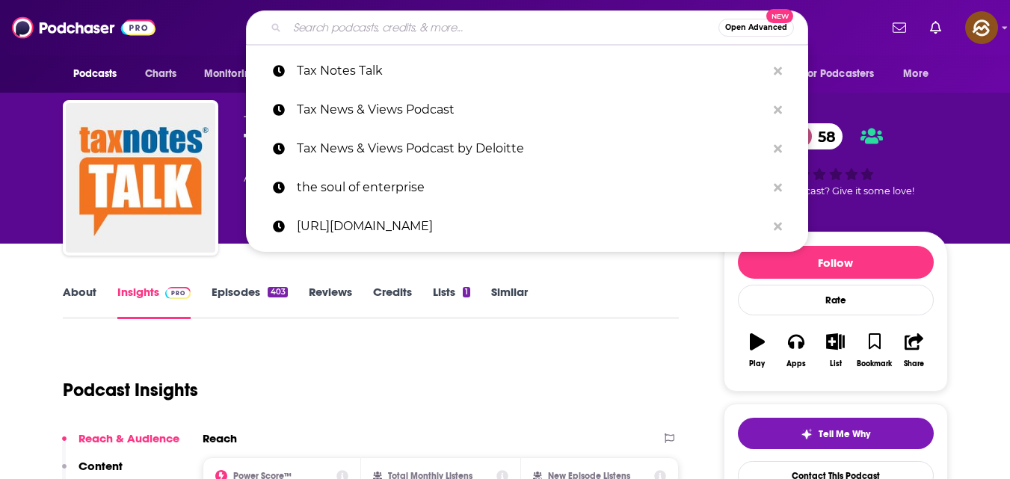
click at [323, 24] on input "Search podcasts, credits, & more..." at bounding box center [503, 28] width 432 height 24
paste input "Tax News & Views"
type input "Tax News & Views"
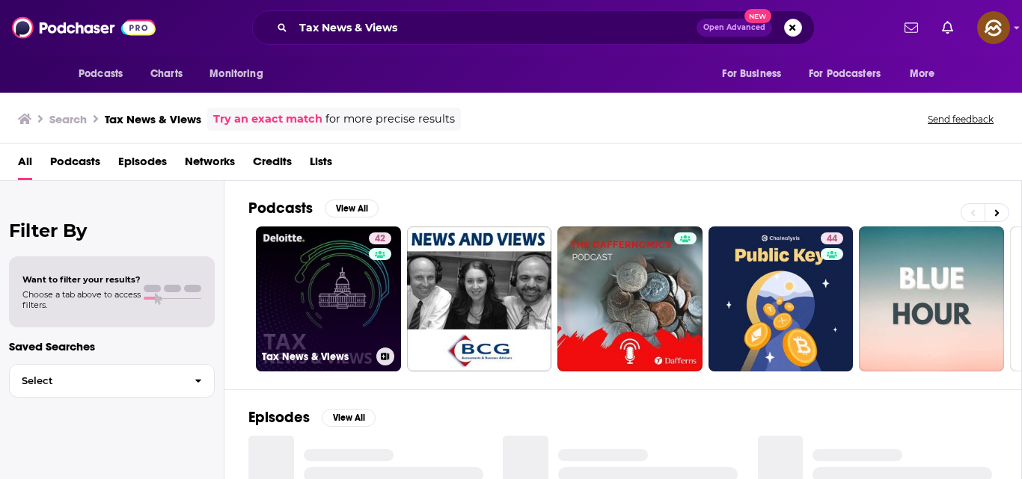
click at [295, 298] on link "42 Tax News & Views" at bounding box center [328, 299] width 145 height 145
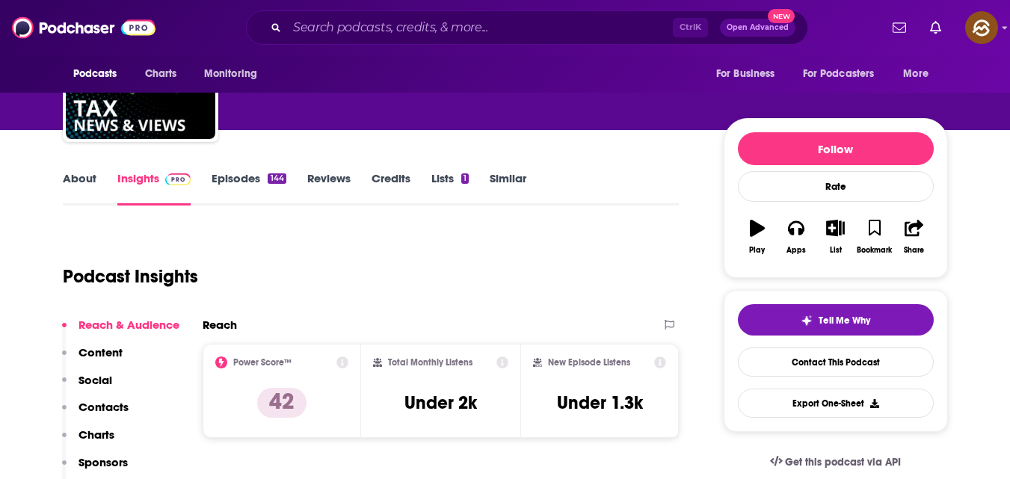
scroll to position [116, 0]
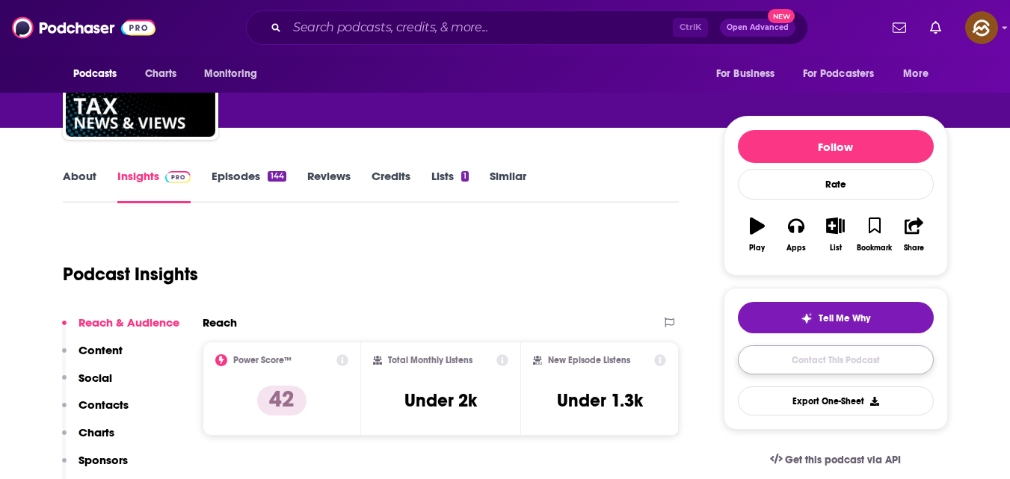
click at [847, 348] on link "Contact This Podcast" at bounding box center [836, 360] width 196 height 29
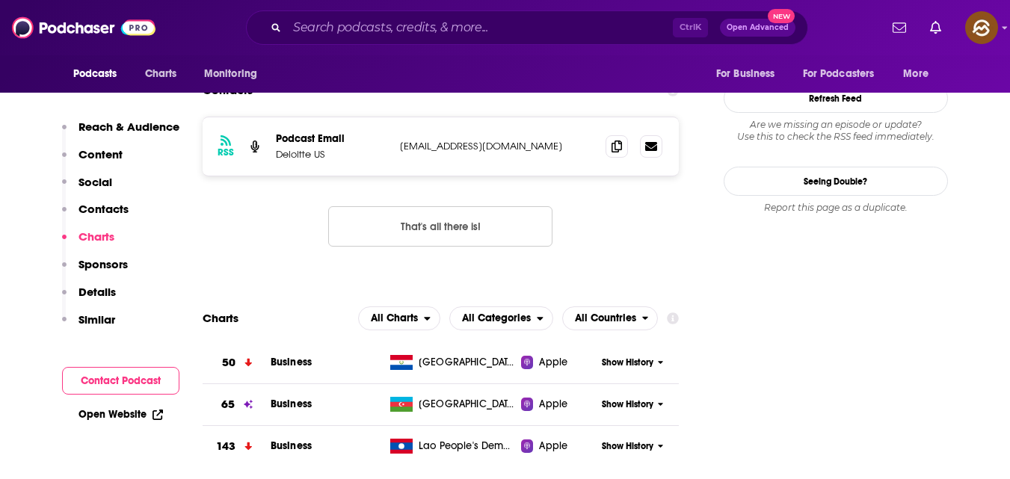
click at [82, 206] on p "Contacts" at bounding box center [104, 209] width 50 height 14
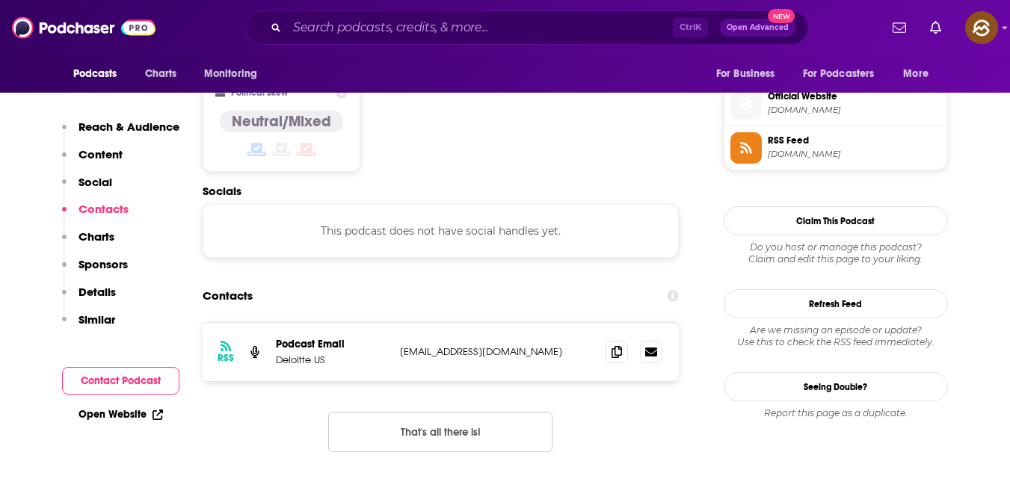
scroll to position [1203, 0]
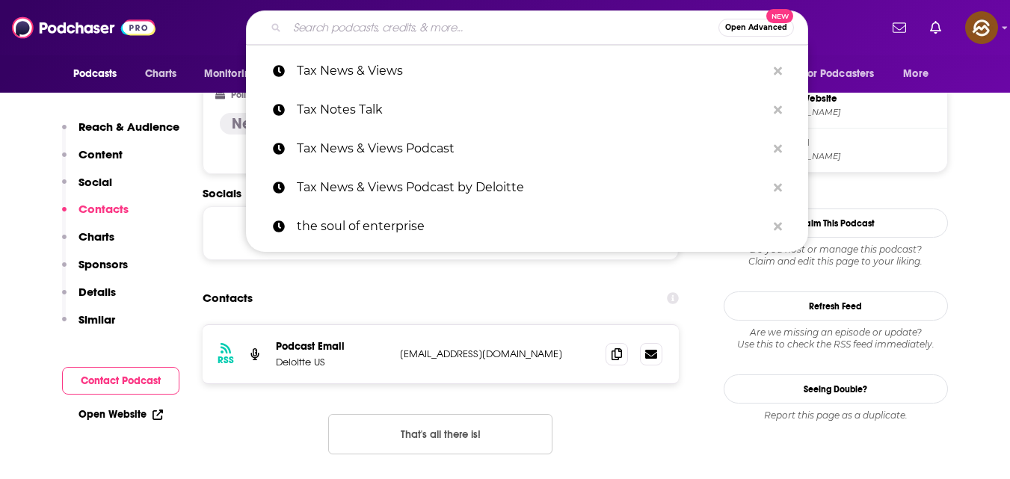
click at [394, 21] on input "Search podcasts, credits, & more..." at bounding box center [503, 28] width 432 height 24
paste input "how Build a Better Agency"
type input "how Build a Better Agency"
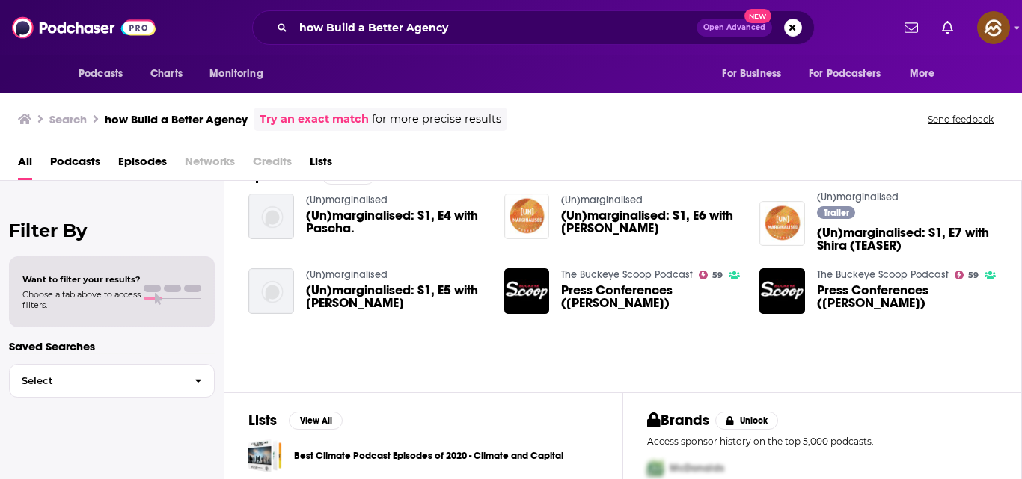
scroll to position [332, 0]
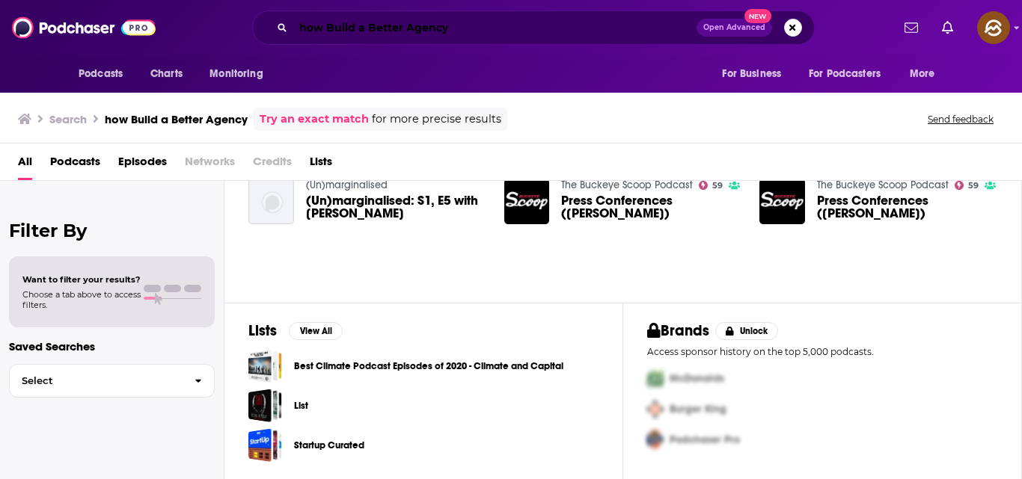
click at [491, 25] on input "how Build a Better Agency" at bounding box center [494, 28] width 403 height 24
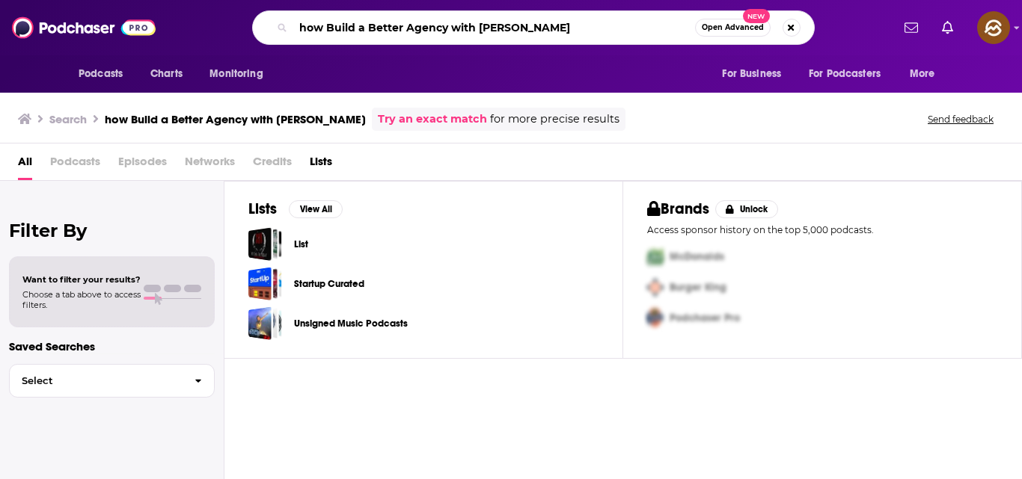
click at [567, 20] on input "how Build a Better Agency with [PERSON_NAME]" at bounding box center [494, 28] width 402 height 24
type input "how Build a Better Agency with [PERSON_NAME]"
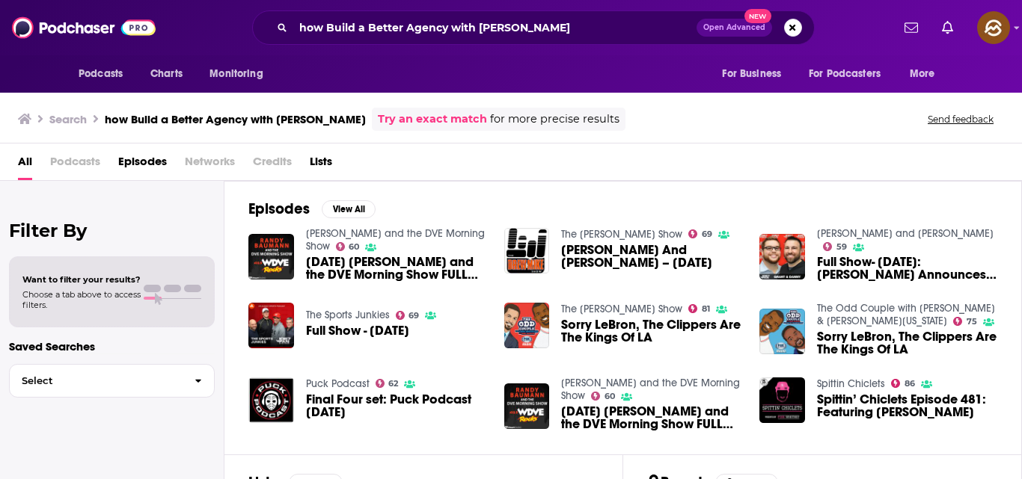
click at [582, 11] on div "how Build a Better Agency with Drew mclellan Open Advanced New" at bounding box center [533, 27] width 562 height 34
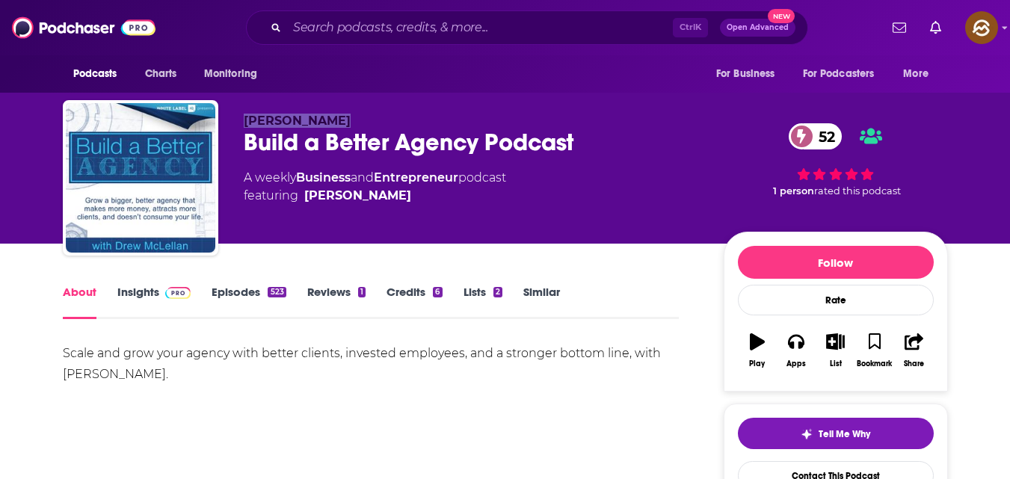
drag, startPoint x: 239, startPoint y: 122, endPoint x: 344, endPoint y: 114, distance: 105.7
click at [344, 114] on div "[PERSON_NAME] Build a Better Agency Podcast 52 A weekly Business and Entreprene…" at bounding box center [506, 181] width 886 height 162
copy span "[PERSON_NAME]"
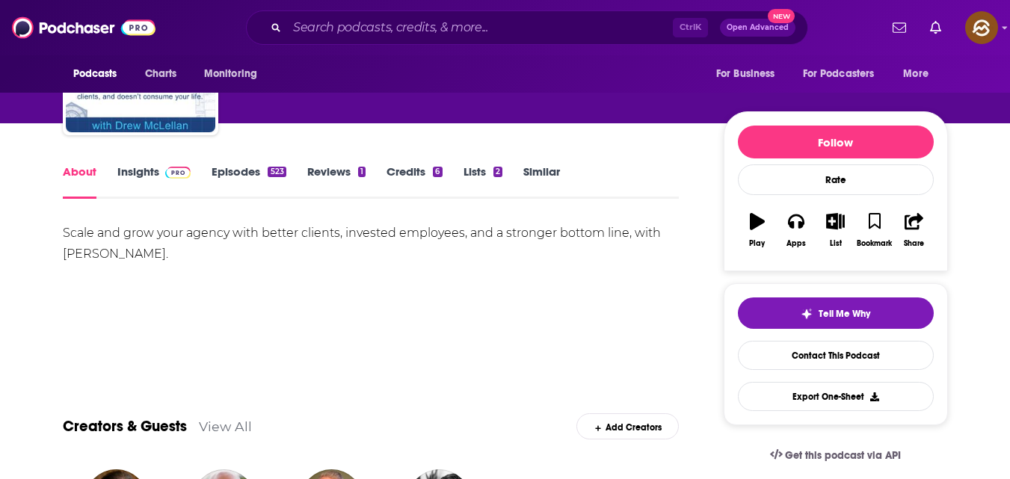
scroll to position [122, 0]
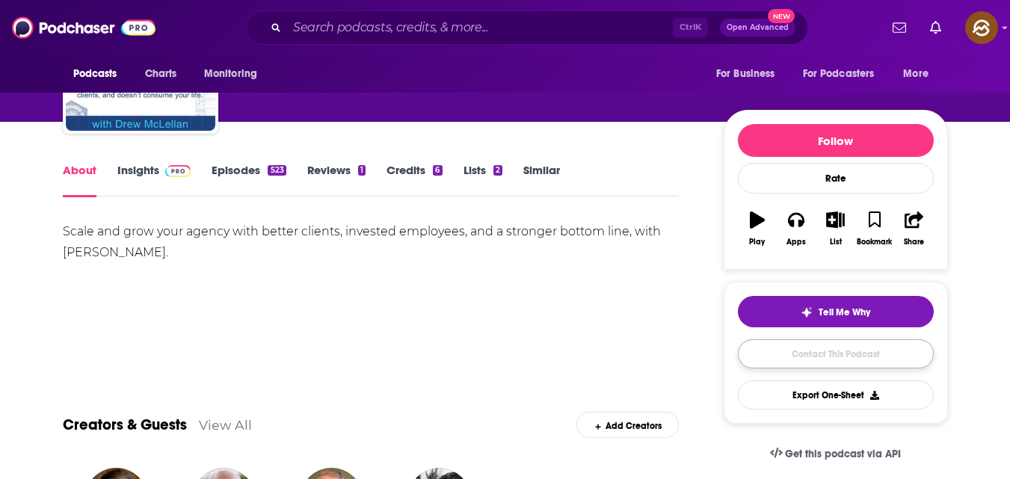
click at [799, 362] on link "Contact This Podcast" at bounding box center [836, 354] width 196 height 29
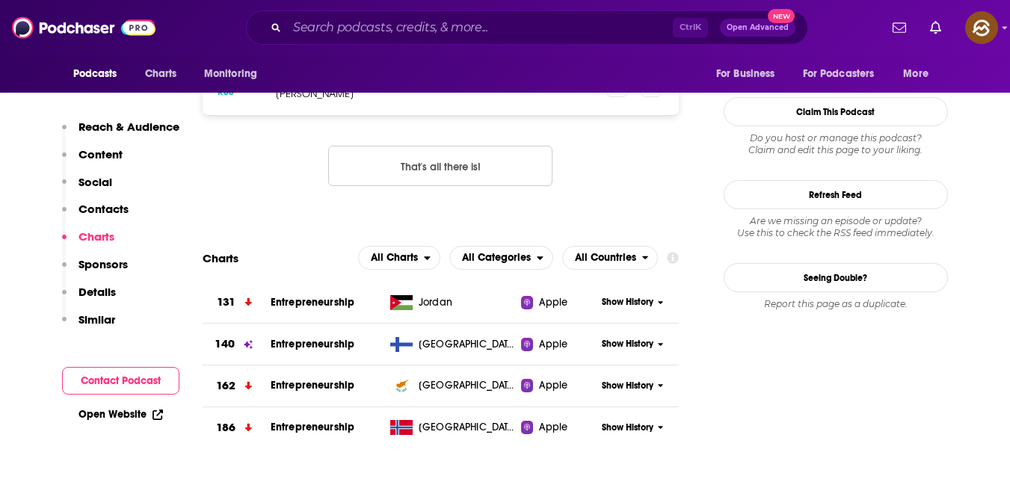
scroll to position [1372, 0]
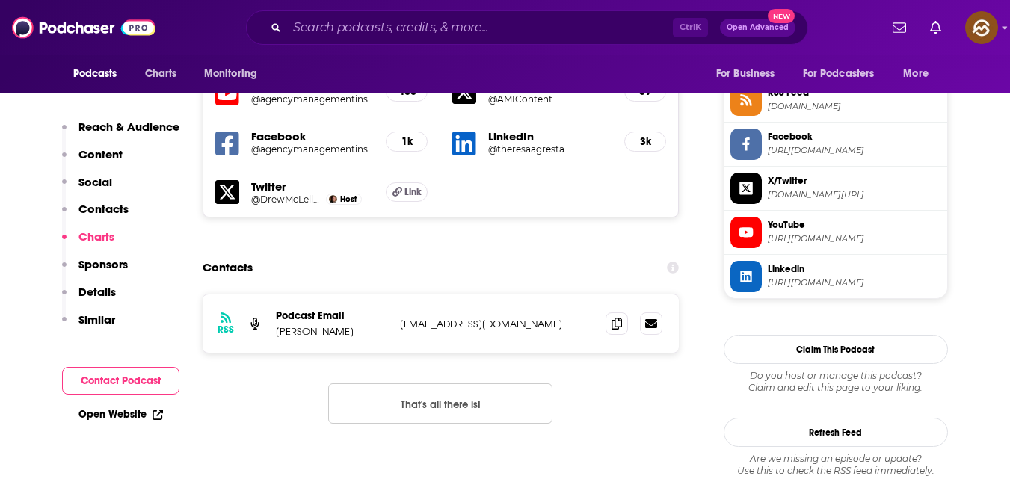
click at [111, 209] on p "Contacts" at bounding box center [104, 209] width 50 height 14
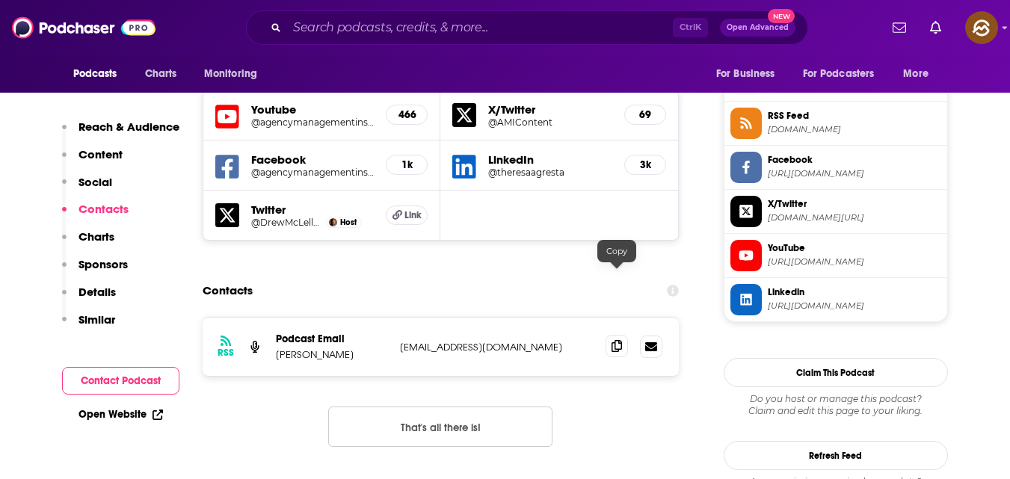
click at [615, 340] on icon at bounding box center [617, 346] width 10 height 12
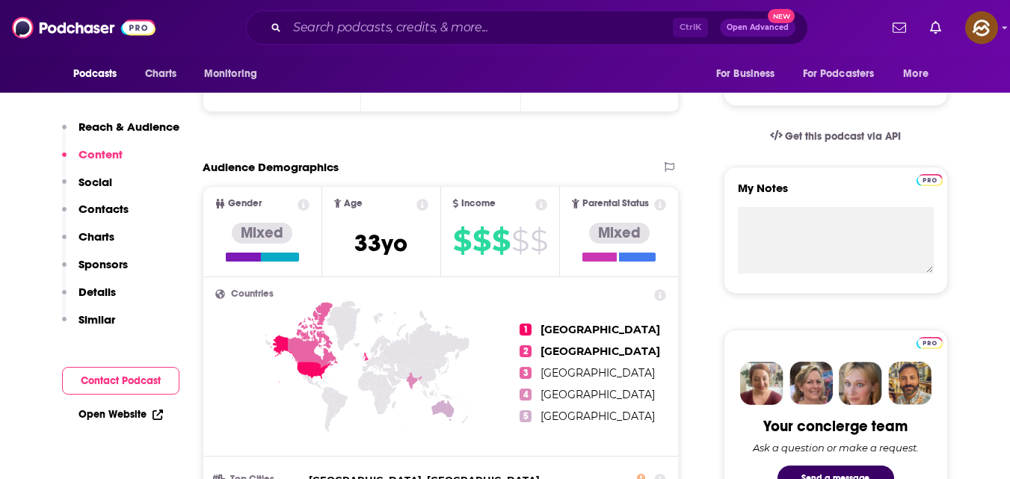
scroll to position [410, 0]
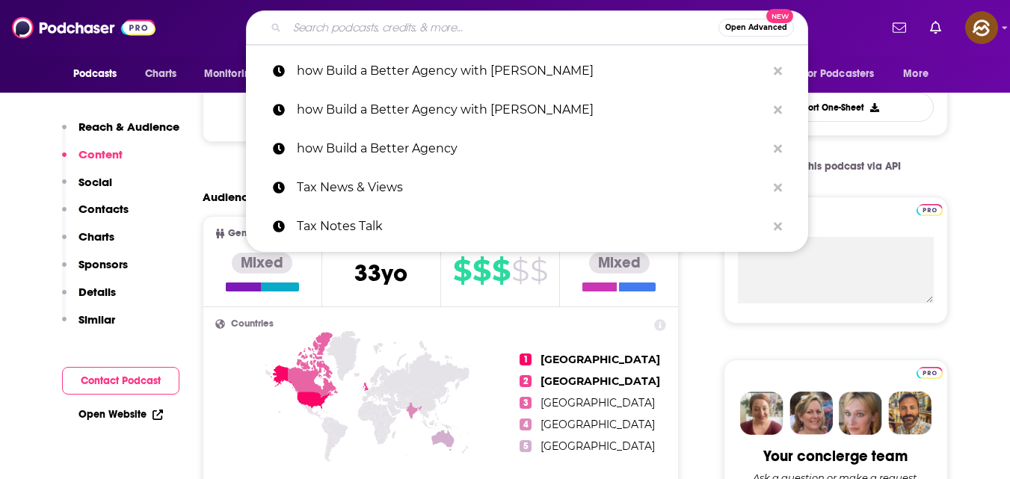
click at [344, 22] on input "Search podcasts, credits, & more..." at bounding box center [503, 28] width 432 height 24
paste input "Small Business Big Money"
type input "Small Business Big Money"
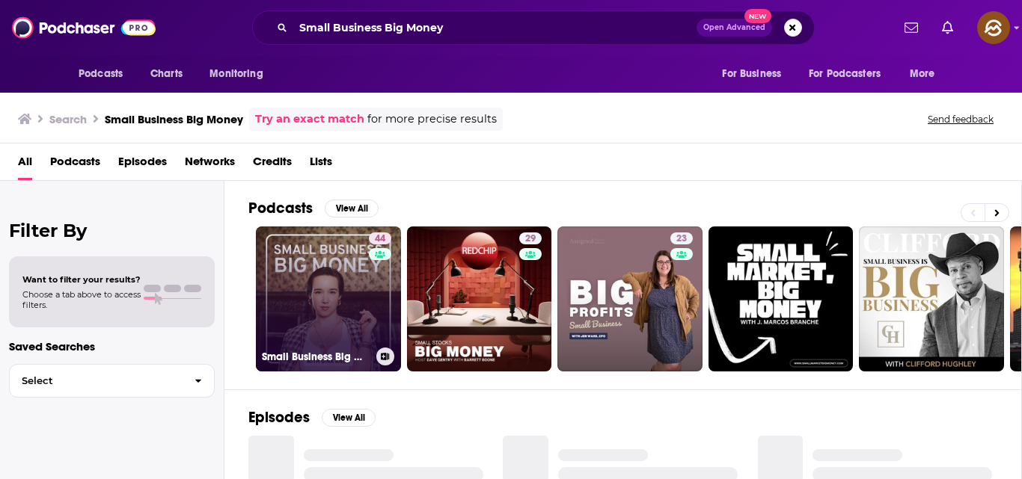
click at [316, 289] on link "44 Small Business Big Money™" at bounding box center [328, 299] width 145 height 145
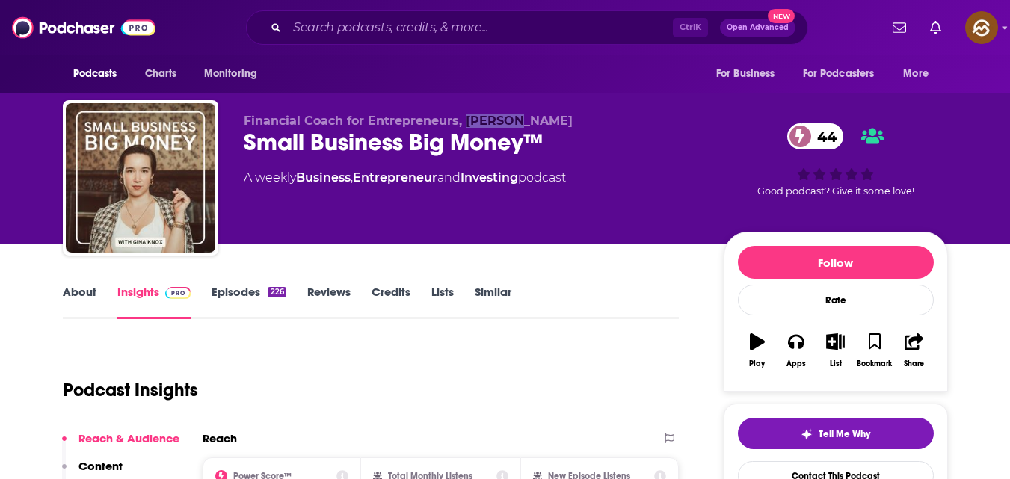
drag, startPoint x: 467, startPoint y: 120, endPoint x: 524, endPoint y: 120, distance: 56.8
click at [517, 120] on span "Financial Coach for Entrepreneurs, [PERSON_NAME]" at bounding box center [408, 121] width 329 height 14
copy span "[PERSON_NAME]"
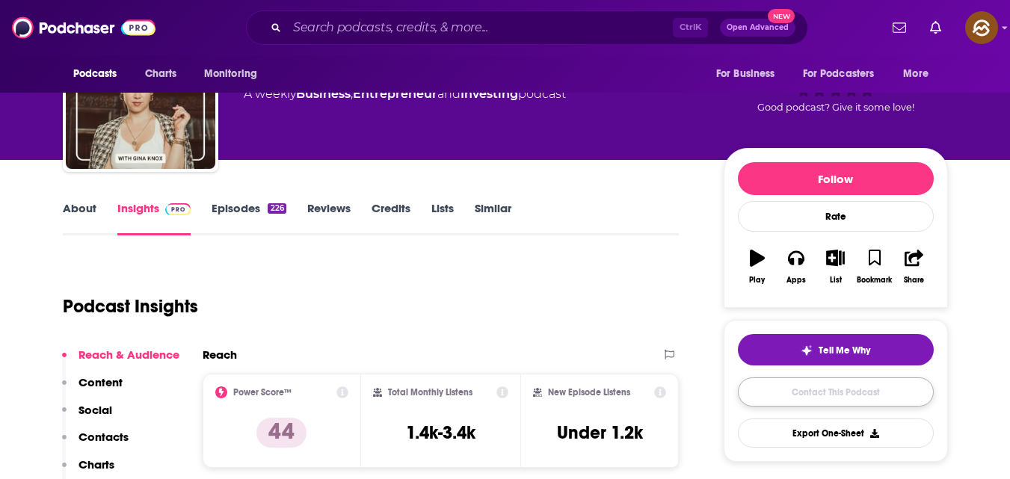
click at [878, 384] on link "Contact This Podcast" at bounding box center [836, 392] width 196 height 29
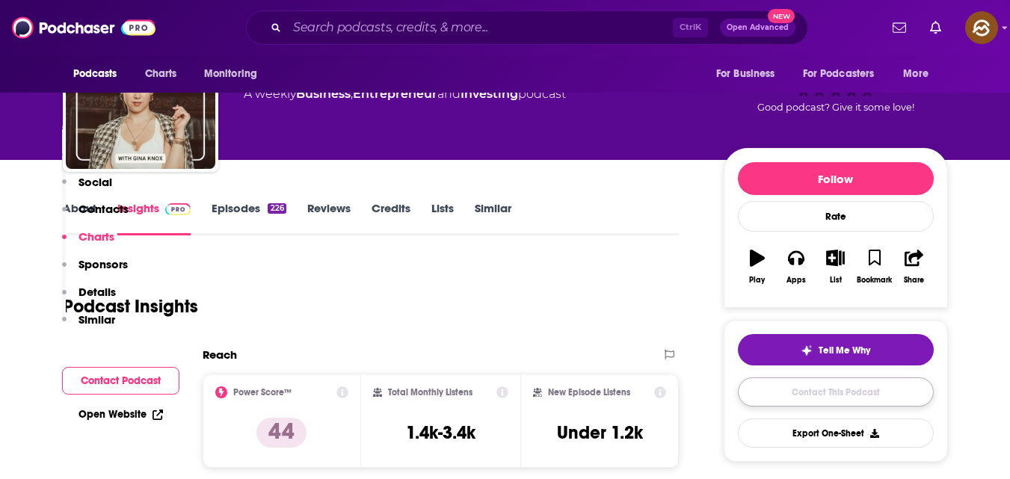
scroll to position [1393, 0]
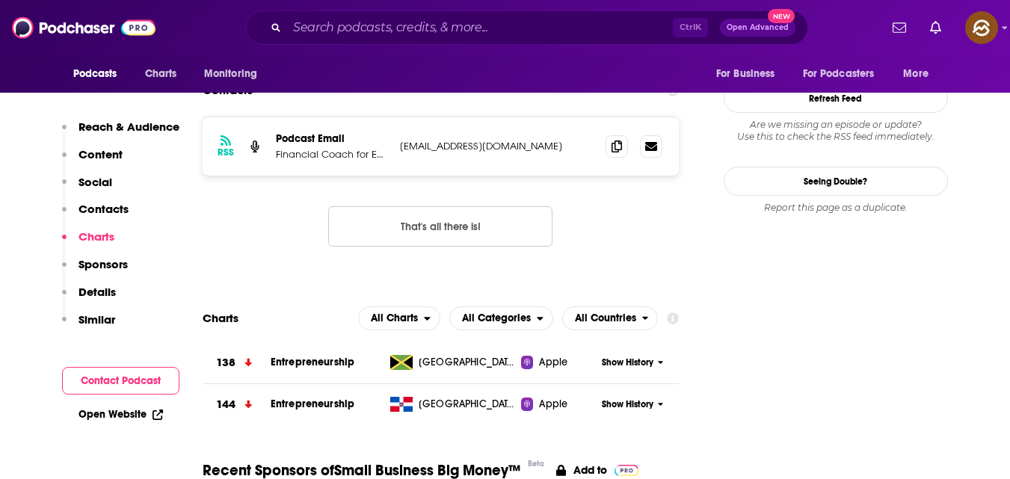
click at [99, 212] on p "Contacts" at bounding box center [104, 209] width 50 height 14
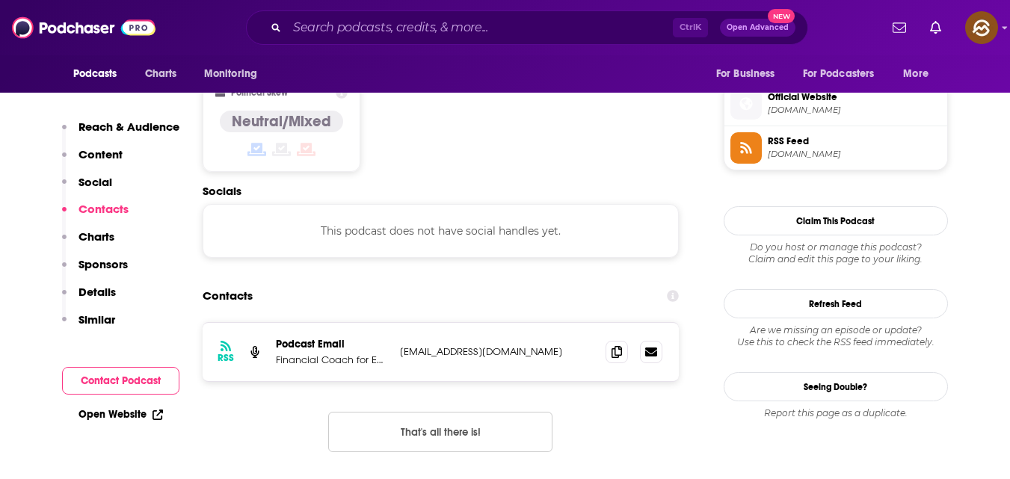
scroll to position [1185, 0]
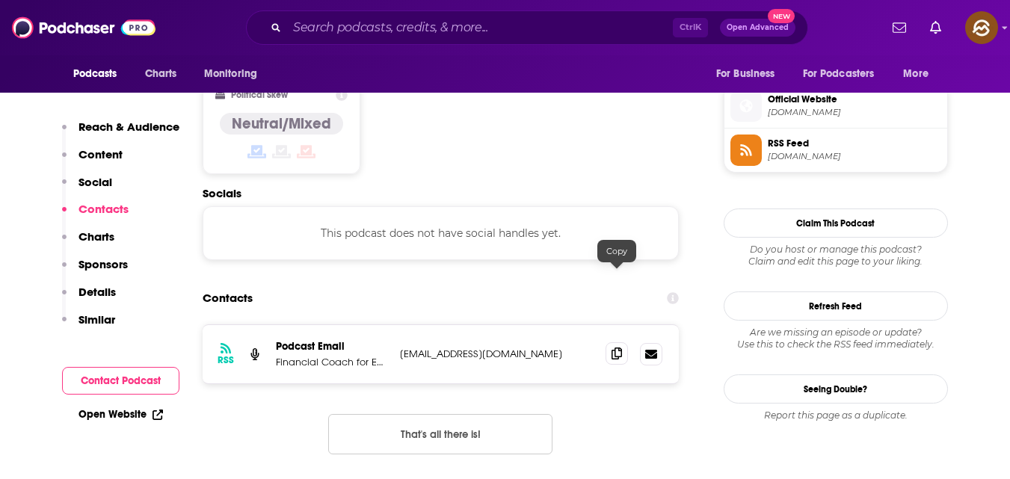
click at [615, 348] on icon at bounding box center [617, 354] width 10 height 12
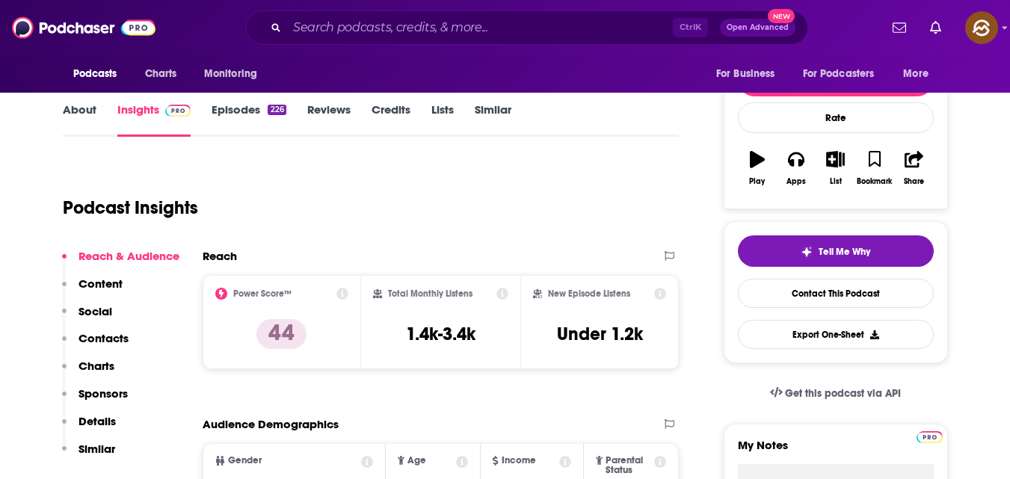
scroll to position [182, 0]
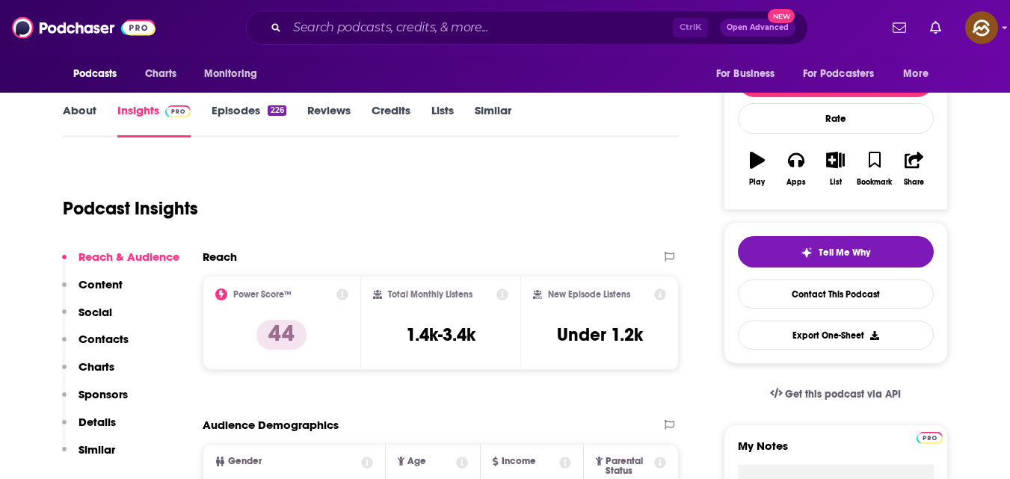
click at [410, 215] on div "Podcast Insights" at bounding box center [365, 200] width 605 height 76
